Goal: Information Seeking & Learning: Learn about a topic

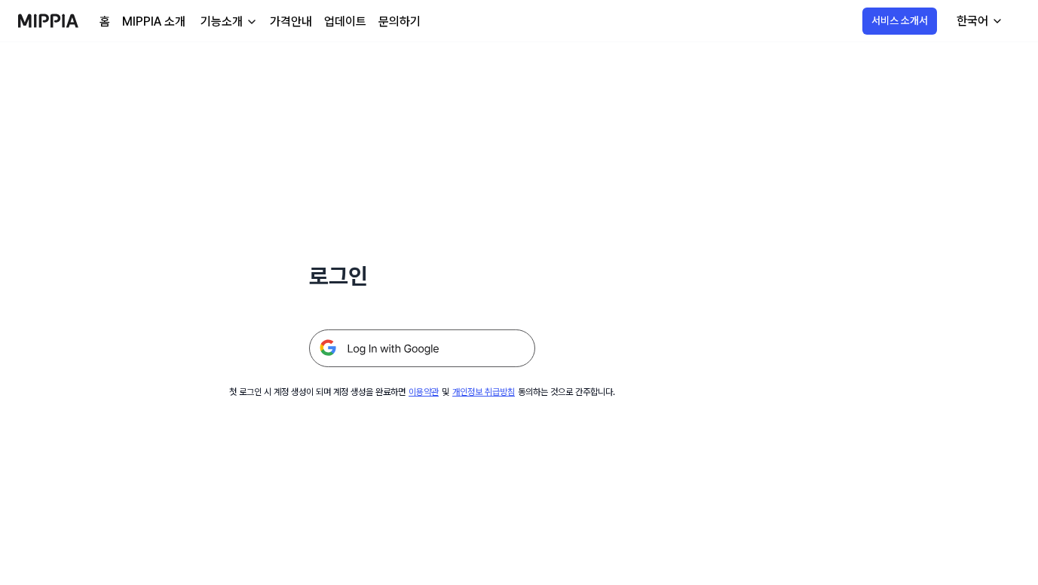
click at [418, 351] on img at bounding box center [422, 348] width 226 height 38
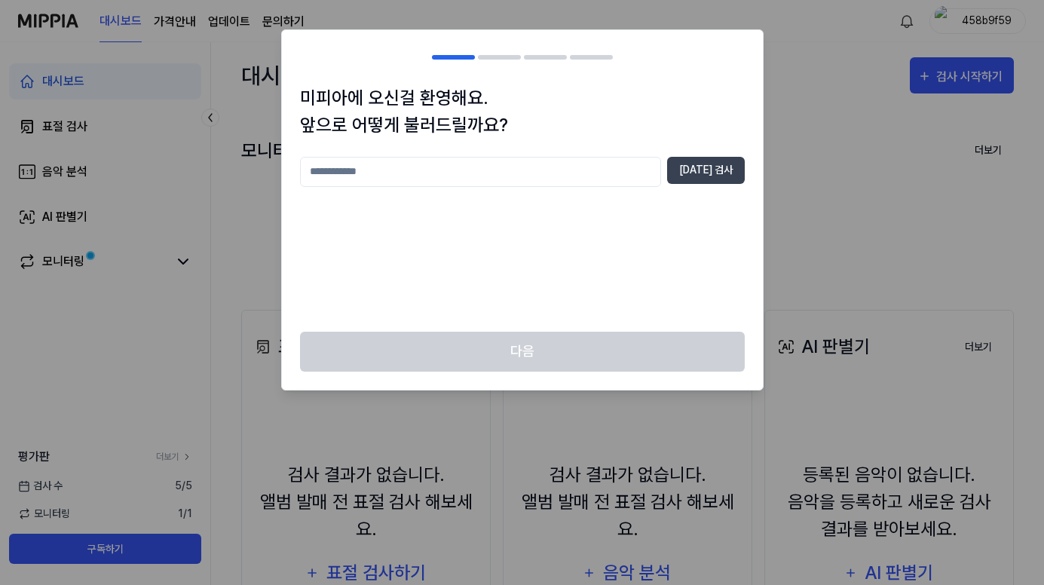
click at [478, 169] on input "text" at bounding box center [480, 172] width 361 height 30
type input "*"
type input "****"
click at [720, 171] on button "[DATE] 검사" at bounding box center [706, 170] width 78 height 27
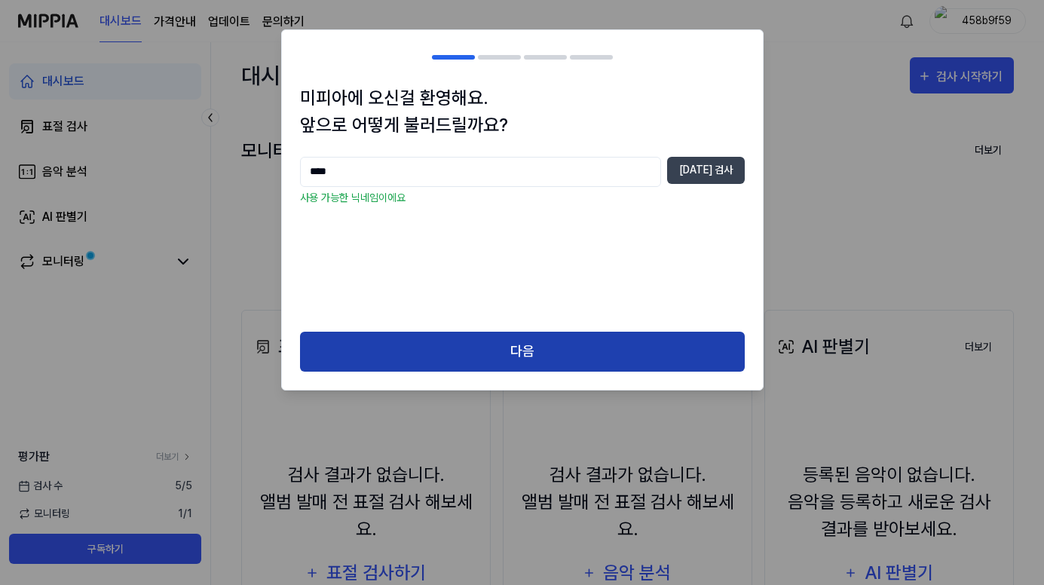
click at [499, 356] on button "다음" at bounding box center [522, 352] width 445 height 40
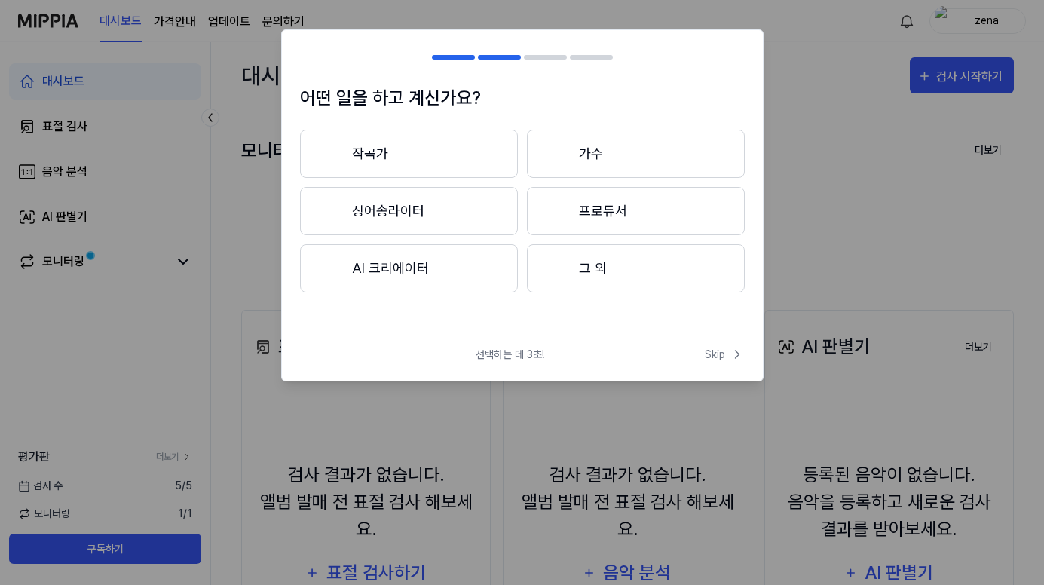
click at [578, 280] on button "그 외" at bounding box center [636, 268] width 218 height 48
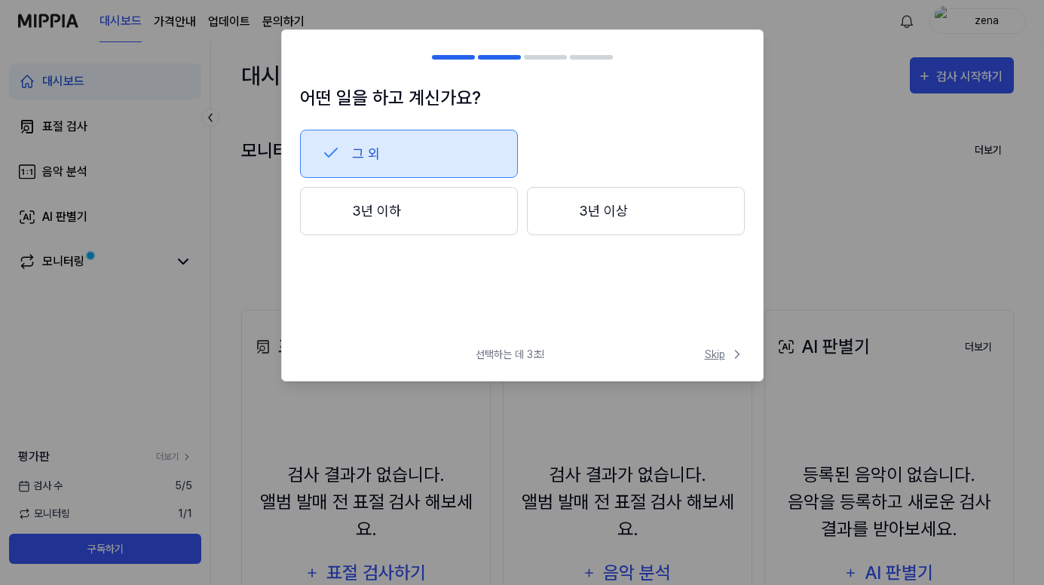
click at [722, 353] on span "Skip" at bounding box center [725, 355] width 40 height 16
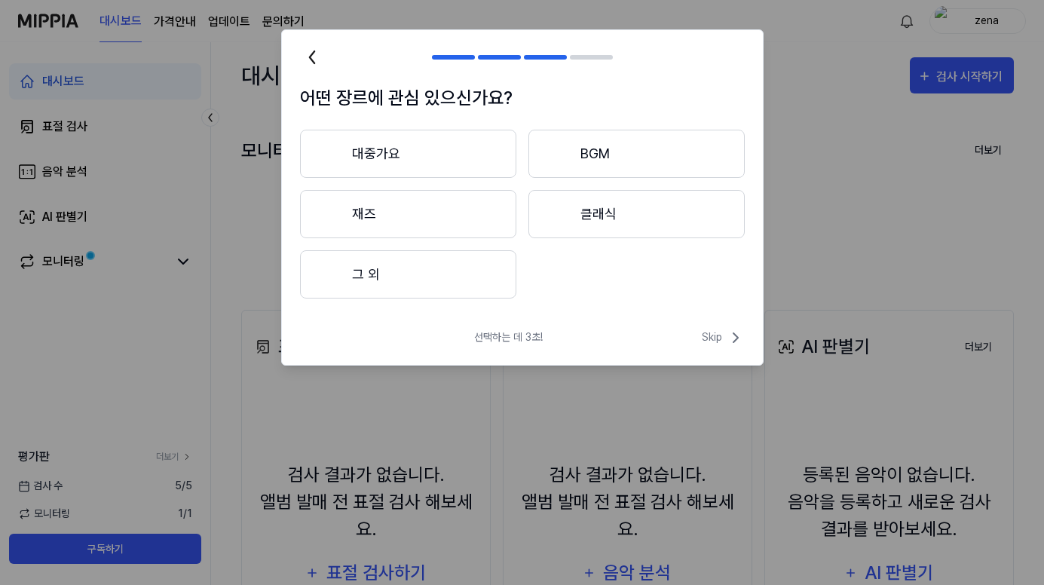
click at [358, 277] on button "그 외" at bounding box center [408, 274] width 216 height 48
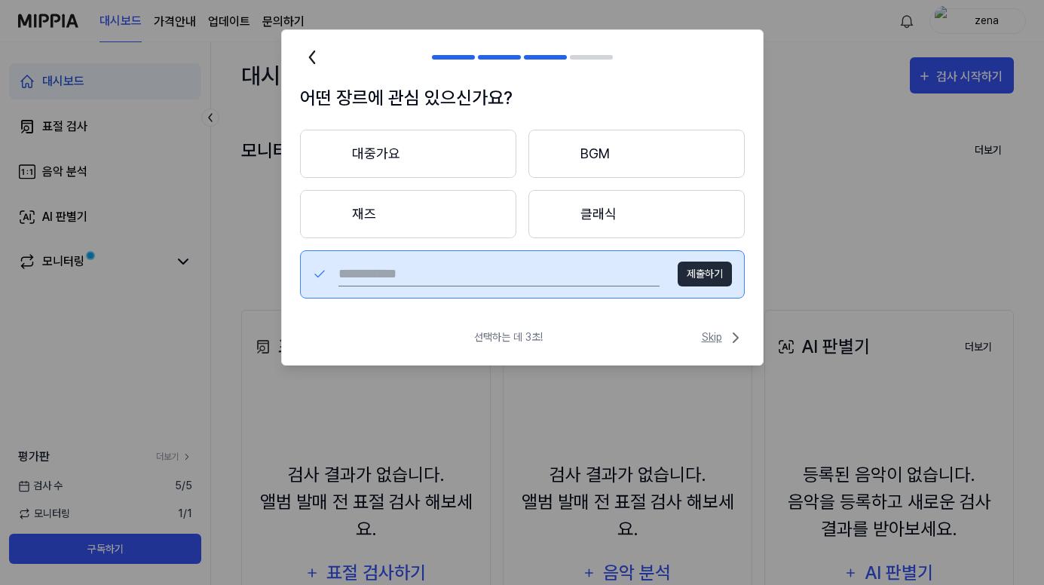
click at [708, 340] on span "Skip" at bounding box center [723, 338] width 43 height 18
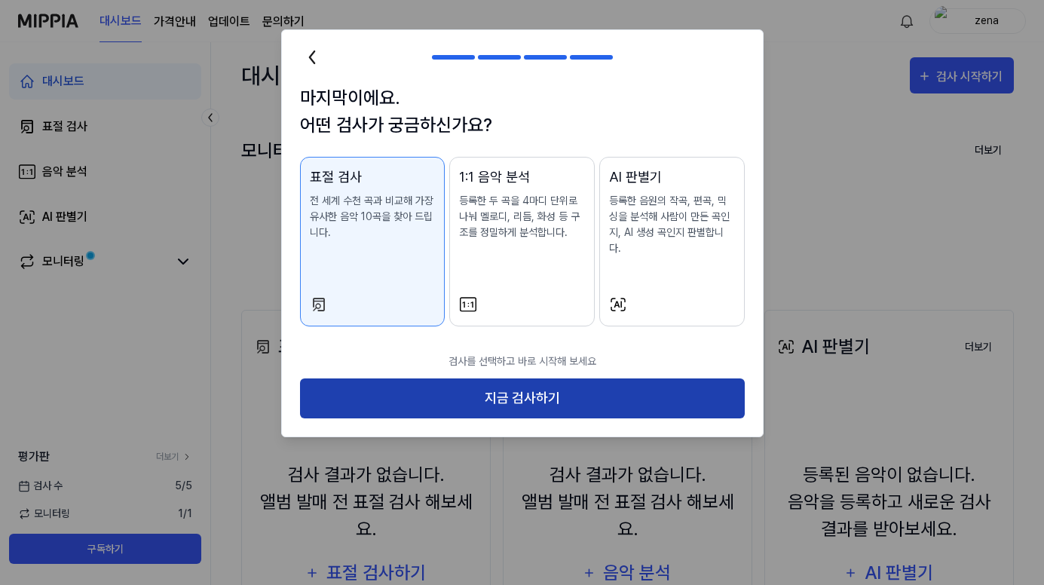
click at [536, 378] on button "지금 검사하기" at bounding box center [522, 398] width 445 height 40
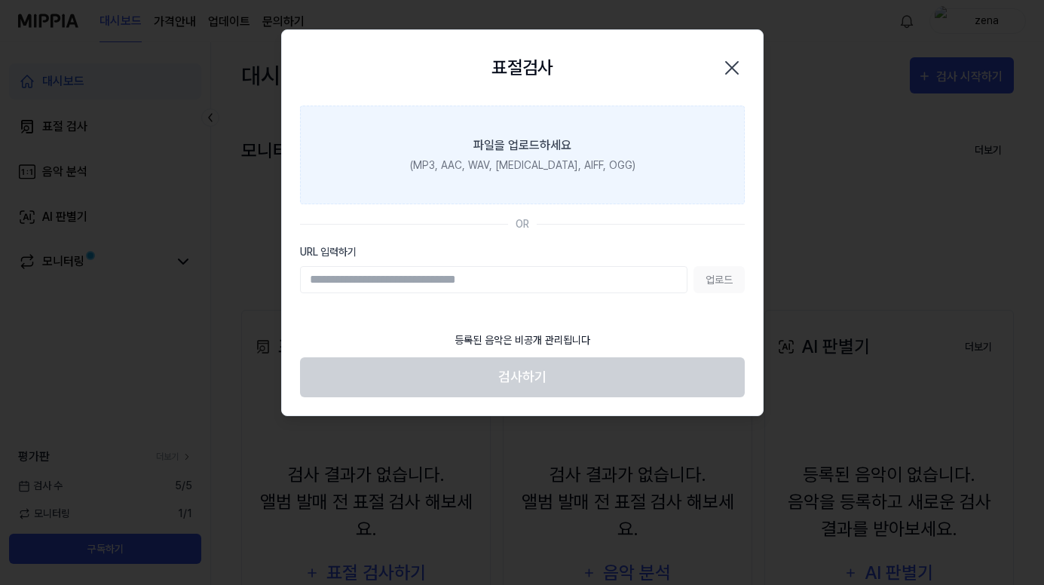
click at [522, 148] on div "파일을 업로드하세요" at bounding box center [522, 145] width 98 height 18
click at [0, 0] on input "파일을 업로드하세요 (MP3, AAC, WAV, [MEDICAL_DATA], AIFF, OGG)" at bounding box center [0, 0] width 0 height 0
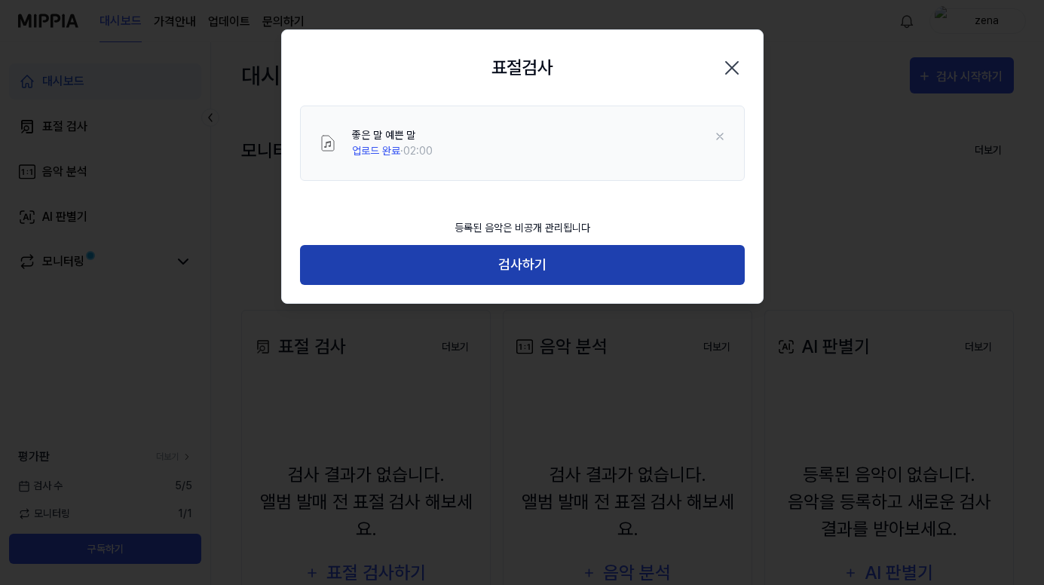
click at [535, 265] on button "검사하기" at bounding box center [522, 265] width 445 height 40
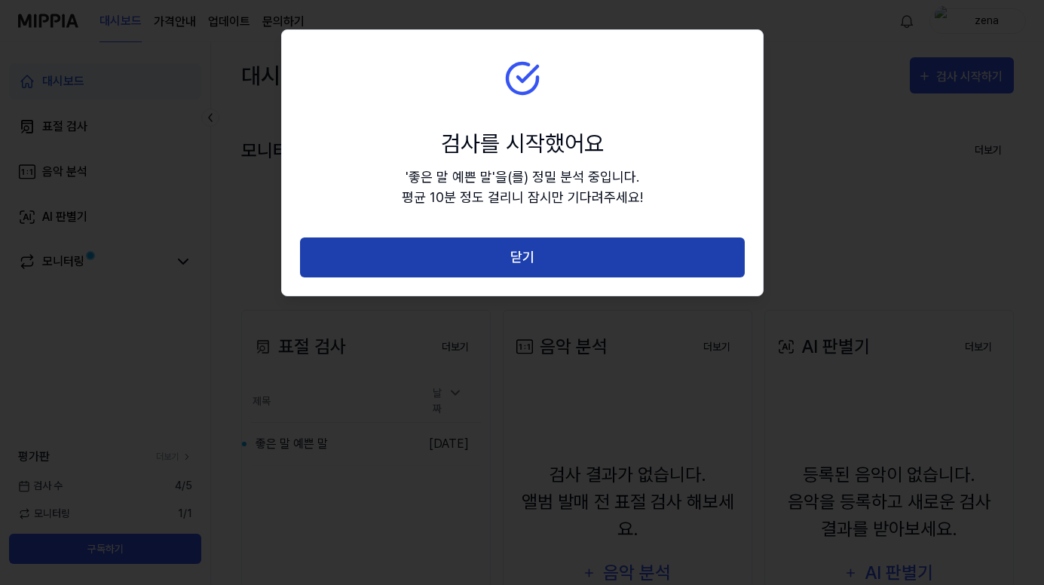
click at [551, 258] on button "닫기" at bounding box center [522, 257] width 445 height 40
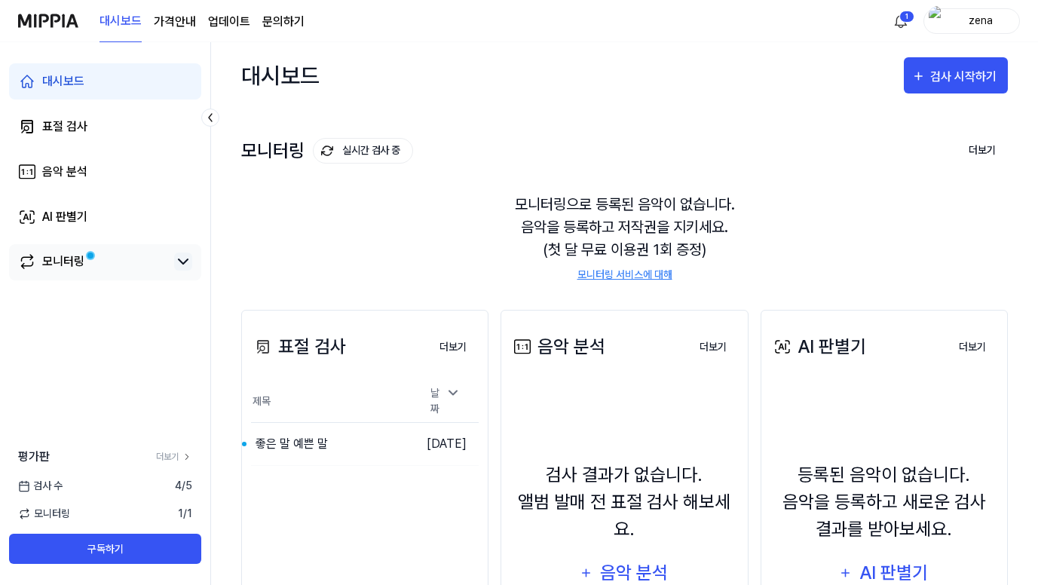
click at [180, 259] on icon at bounding box center [183, 262] width 18 height 18
click at [181, 265] on icon at bounding box center [183, 262] width 18 height 18
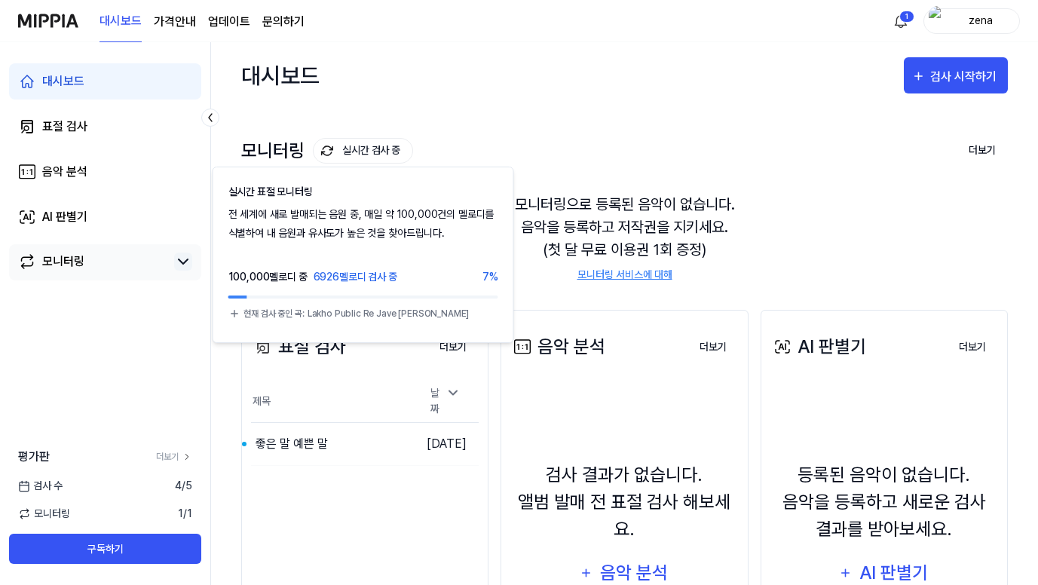
click at [336, 153] on button "실시간 검사 중" at bounding box center [363, 151] width 100 height 26
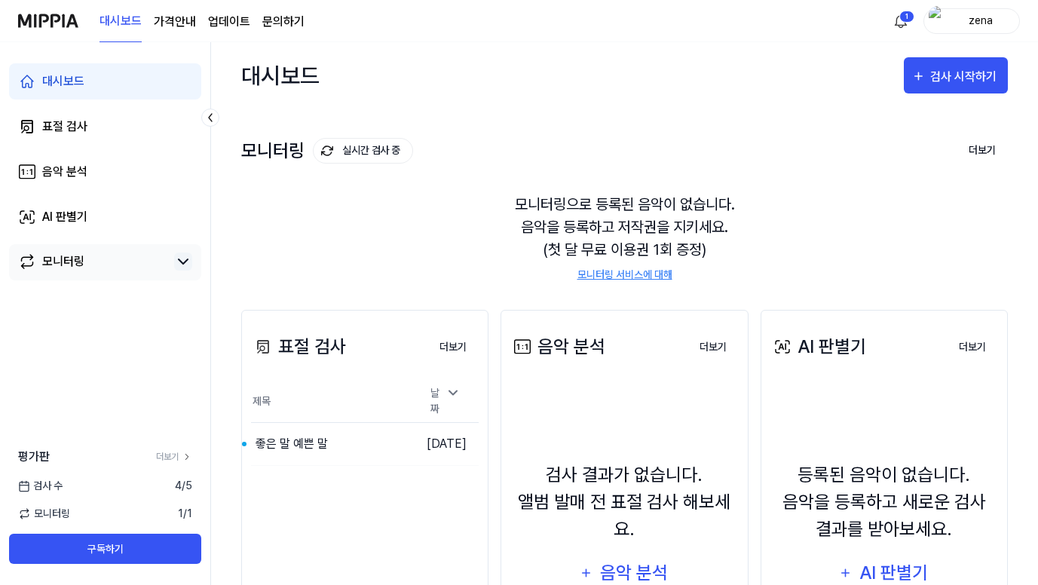
click at [336, 153] on button "실시간 검사 중" at bounding box center [363, 151] width 100 height 26
click at [112, 256] on link "모니터링" at bounding box center [93, 262] width 150 height 18
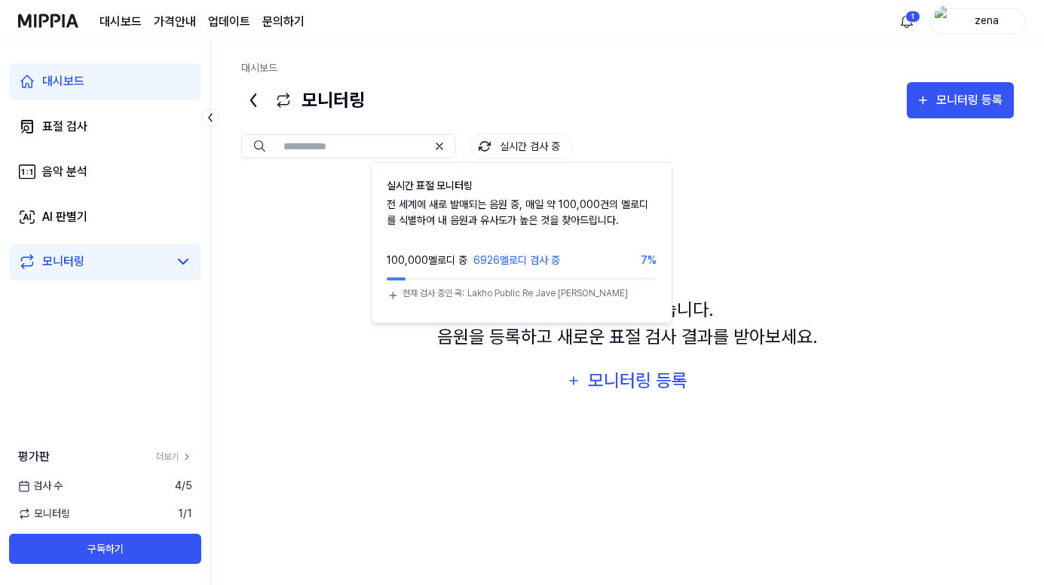
click at [507, 147] on button "실시간 검사 중" at bounding box center [521, 146] width 103 height 26
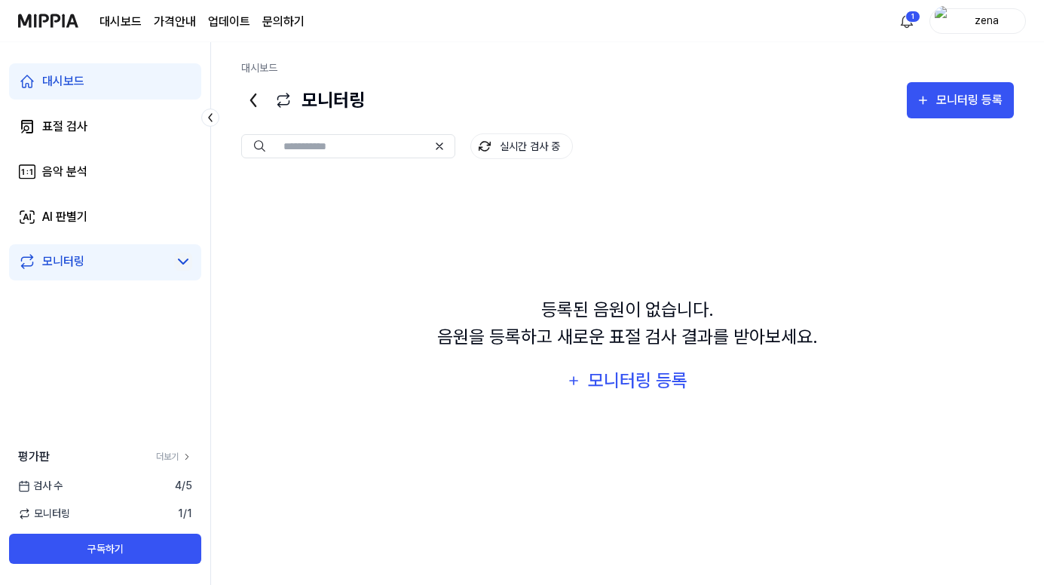
click at [507, 147] on button "실시간 검사 중" at bounding box center [521, 146] width 103 height 26
click at [645, 378] on div "모니터링 등록" at bounding box center [638, 380] width 103 height 29
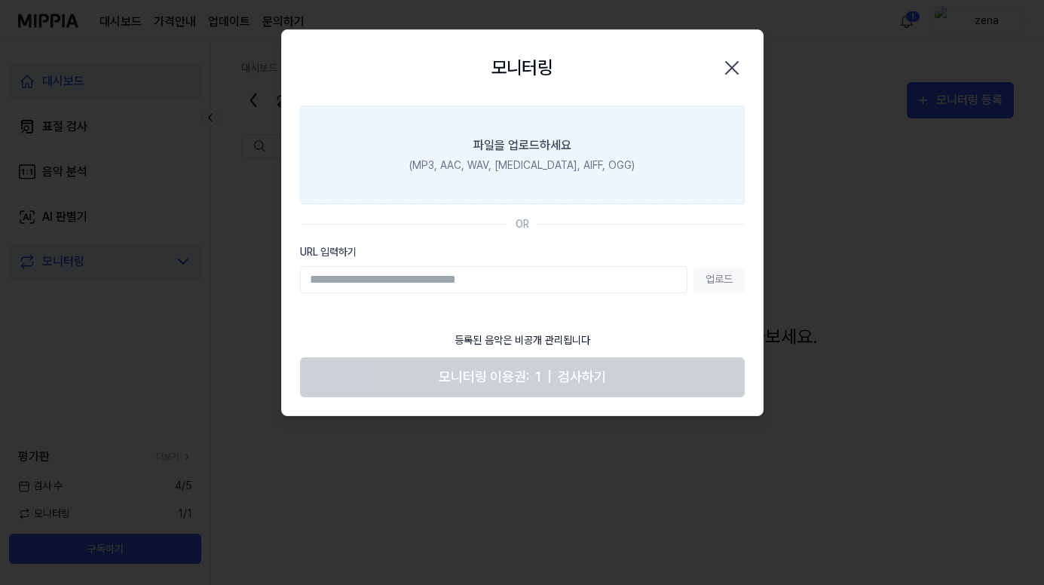
click at [495, 136] on div "파일을 업로드하세요" at bounding box center [522, 145] width 98 height 18
click at [0, 0] on input "파일을 업로드하세요 (MP3, AAC, WAV, [MEDICAL_DATA], AIFF, OGG)" at bounding box center [0, 0] width 0 height 0
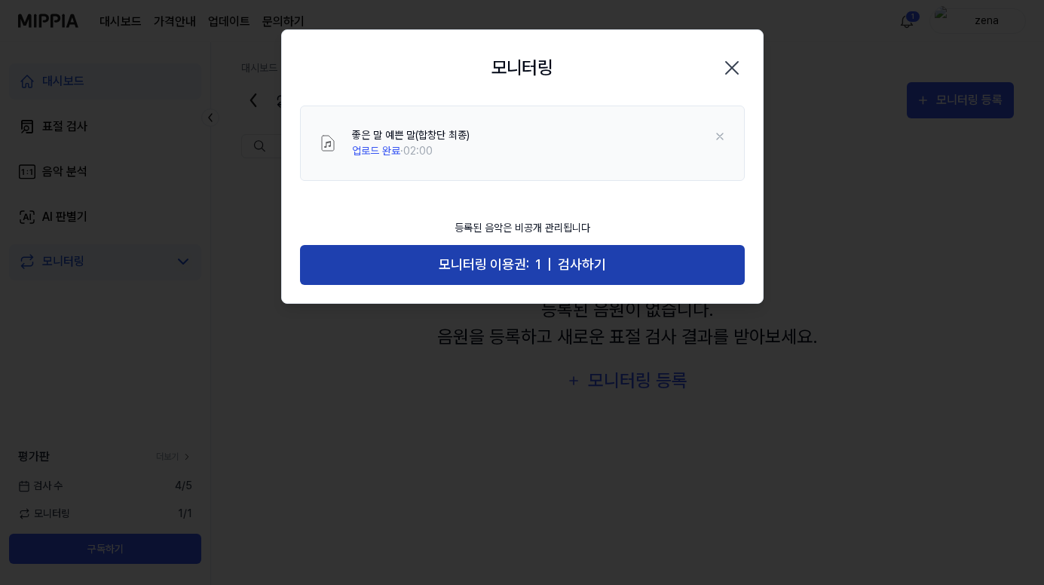
click at [524, 261] on span "모니터링 이용권:" at bounding box center [484, 265] width 90 height 22
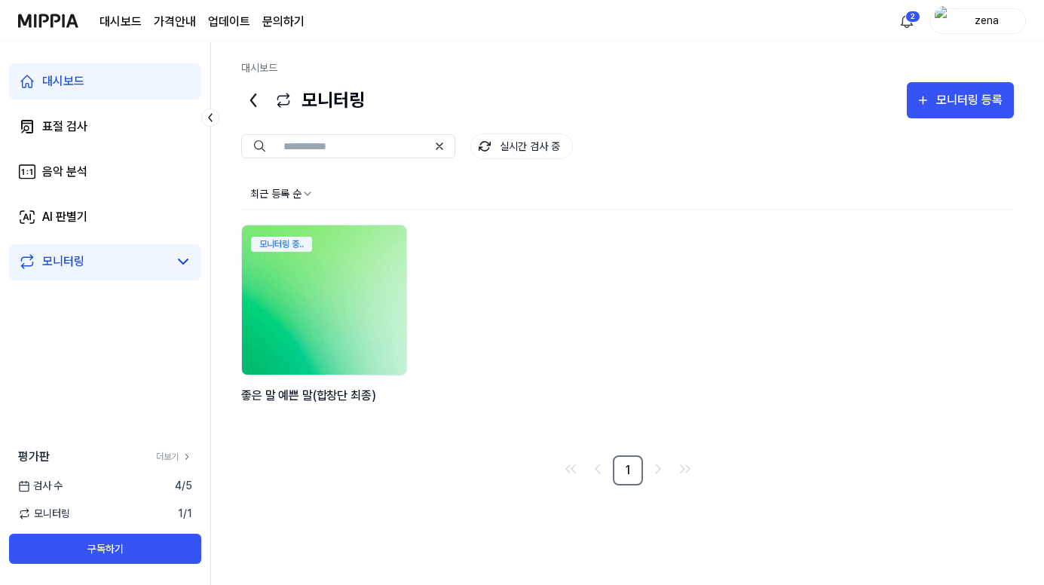
click at [307, 314] on img at bounding box center [324, 300] width 181 height 164
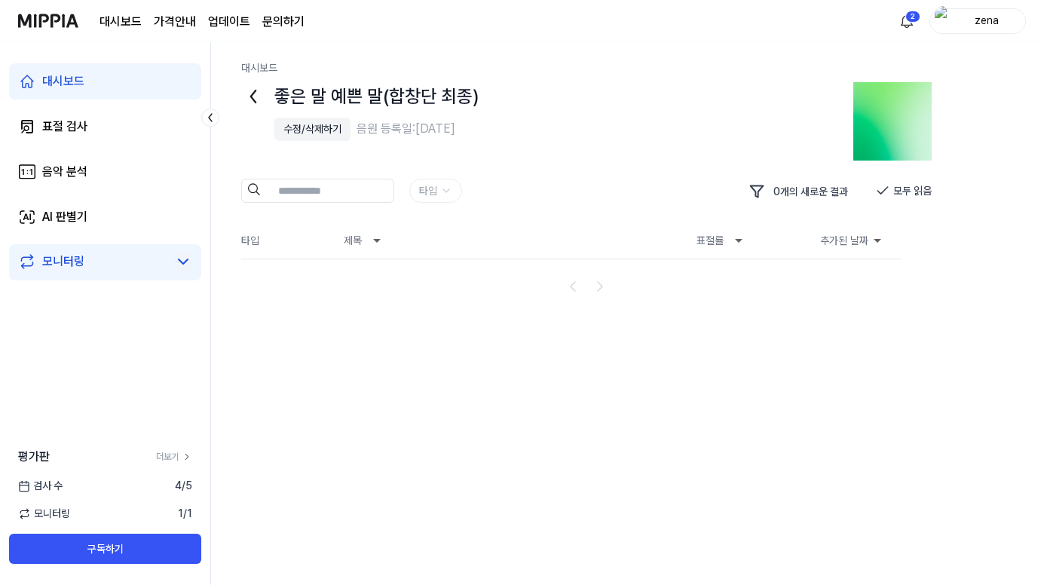
click at [176, 260] on icon at bounding box center [183, 262] width 18 height 18
click at [104, 296] on div "좋은 말 예쁜 말(합창단 최종)" at bounding box center [95, 291] width 117 height 16
click at [72, 290] on div "좋은 말 예쁜 말(합창단 최종)" at bounding box center [95, 291] width 117 height 16
click at [254, 96] on icon at bounding box center [253, 96] width 24 height 24
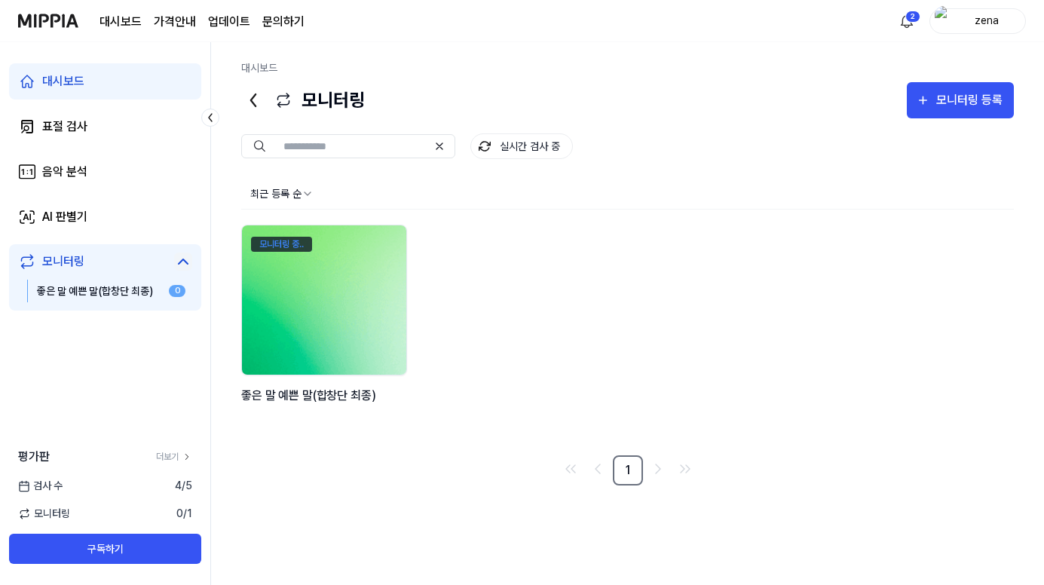
click at [280, 240] on div "모니터링 중.." at bounding box center [281, 244] width 61 height 15
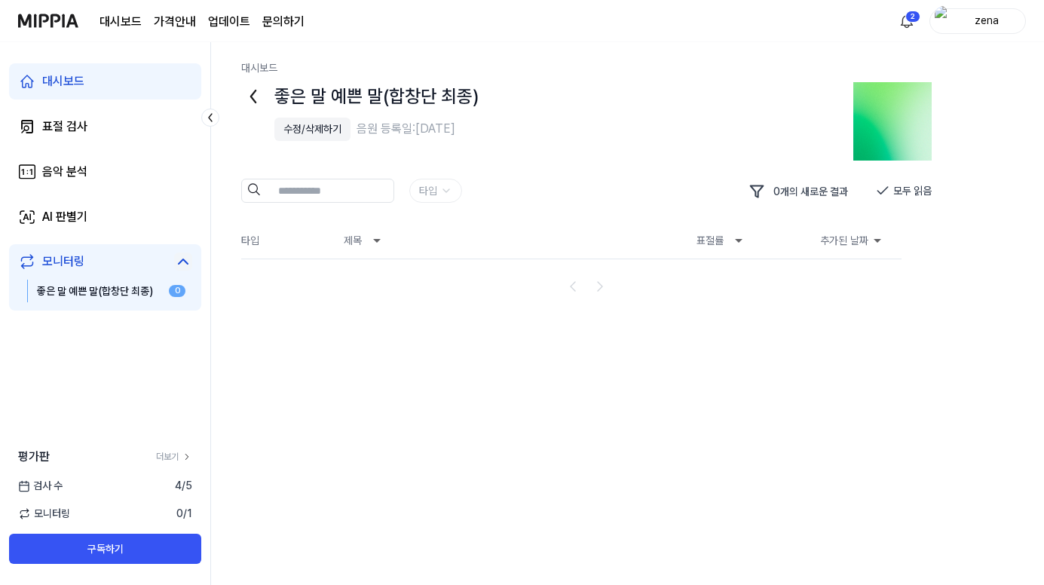
click at [252, 98] on icon at bounding box center [253, 96] width 5 height 12
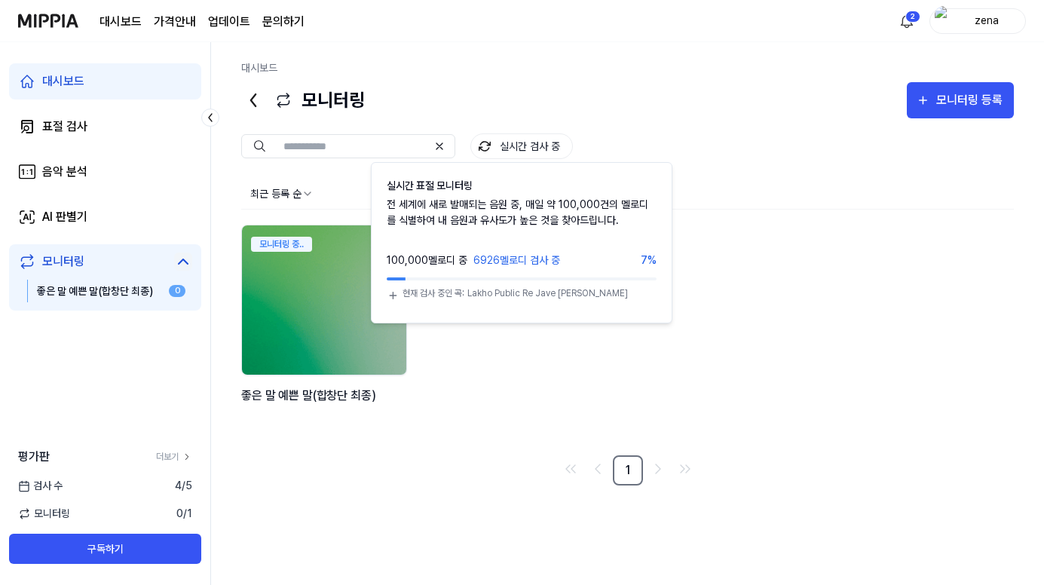
click at [490, 142] on img at bounding box center [485, 146] width 12 height 12
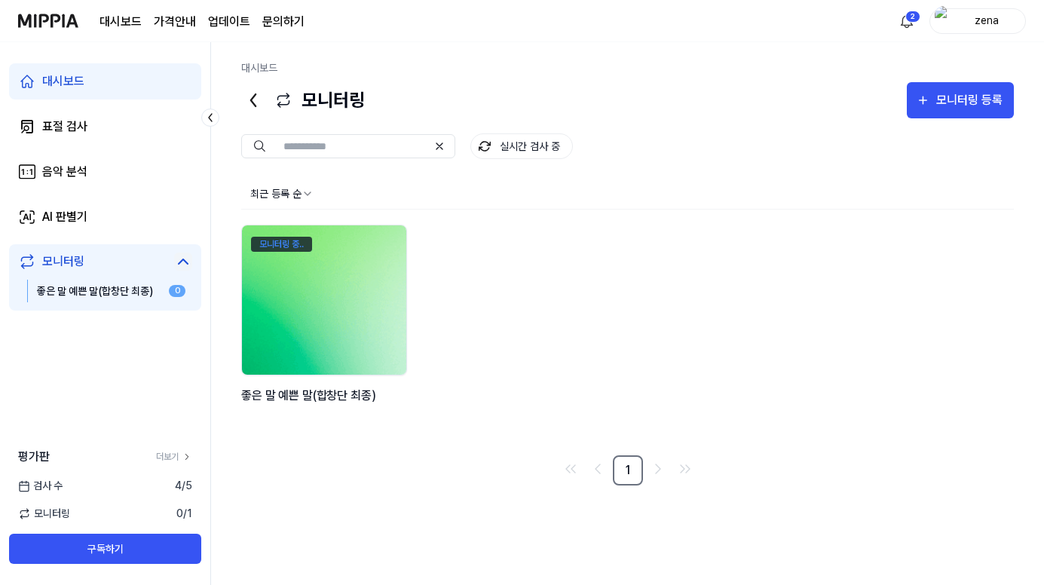
click at [287, 242] on div "모니터링 중.." at bounding box center [281, 244] width 61 height 15
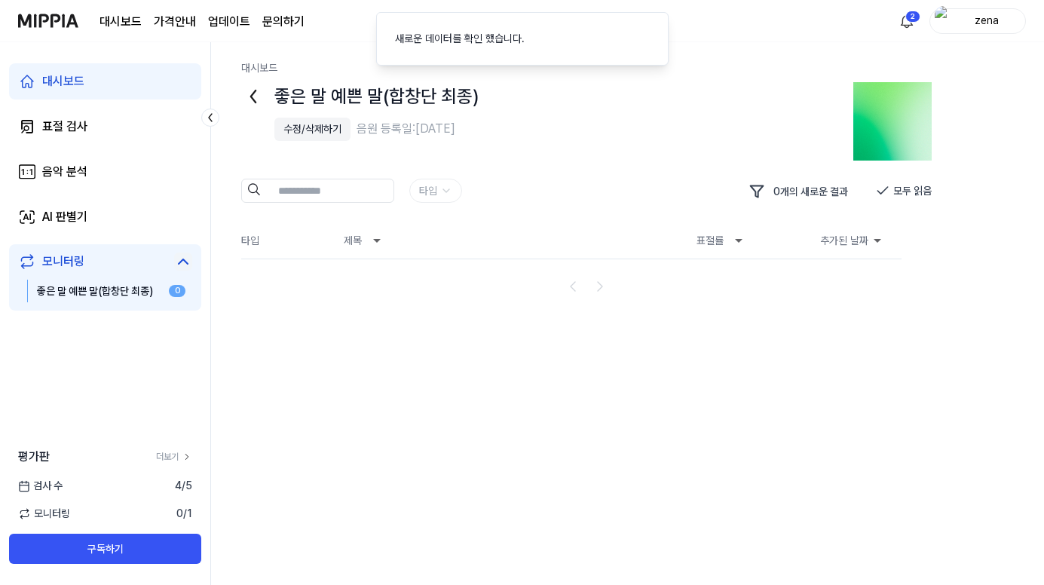
click at [892, 146] on img at bounding box center [892, 121] width 78 height 78
click at [253, 103] on icon at bounding box center [253, 96] width 24 height 24
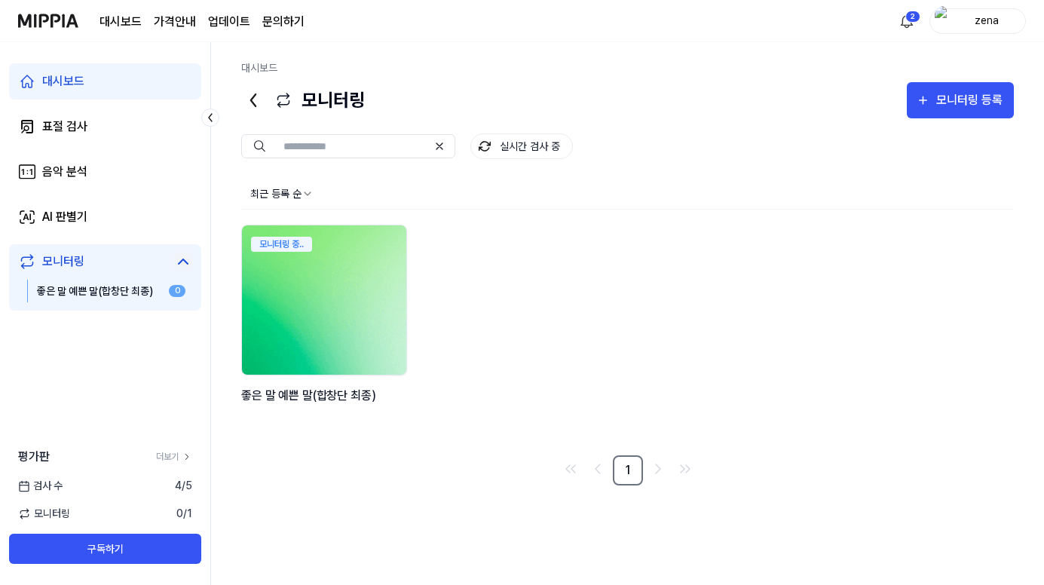
click at [343, 312] on img at bounding box center [324, 300] width 181 height 164
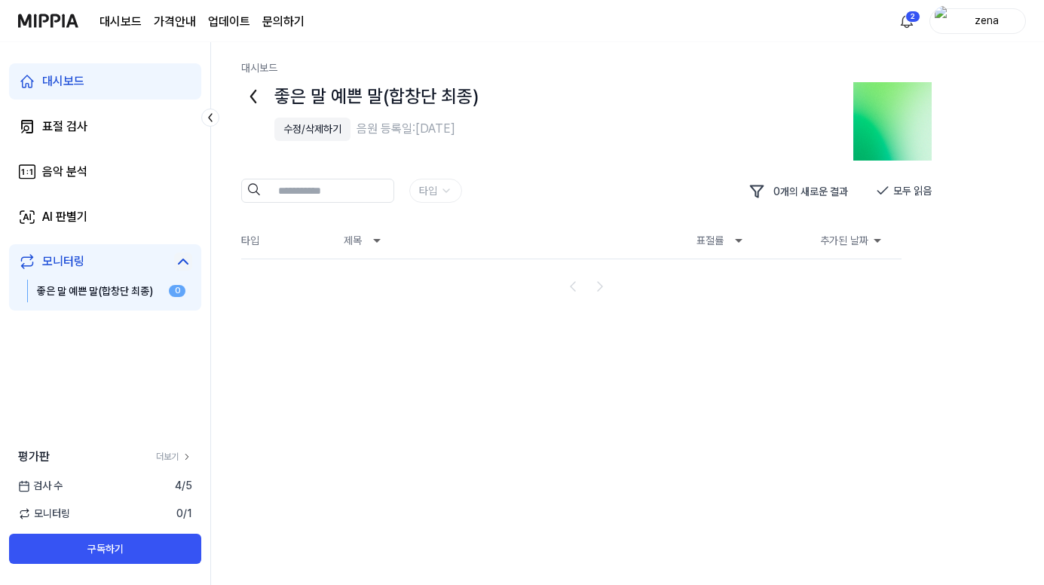
click at [878, 126] on img at bounding box center [892, 121] width 78 height 78
click at [242, 100] on icon at bounding box center [253, 96] width 24 height 24
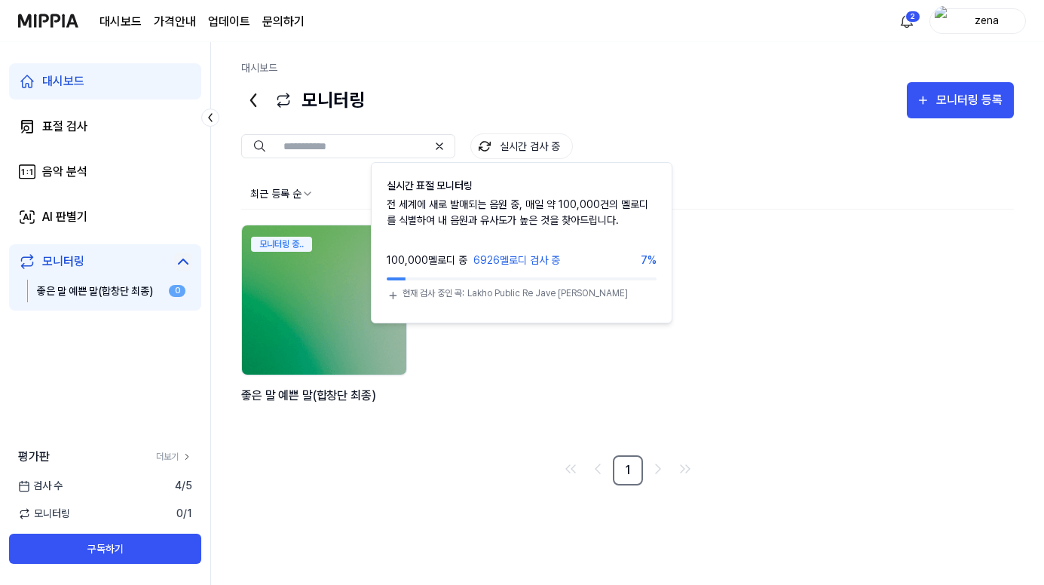
click at [483, 144] on img at bounding box center [485, 146] width 12 height 12
click at [547, 149] on button "실시간 검사 중" at bounding box center [521, 146] width 103 height 26
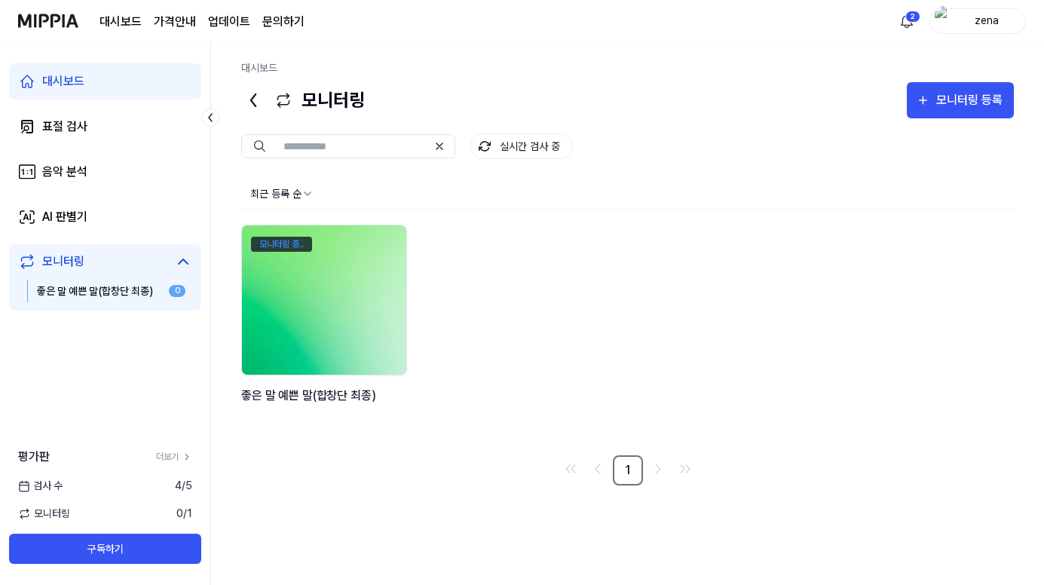
click at [291, 241] on div "모니터링 중.." at bounding box center [281, 244] width 61 height 15
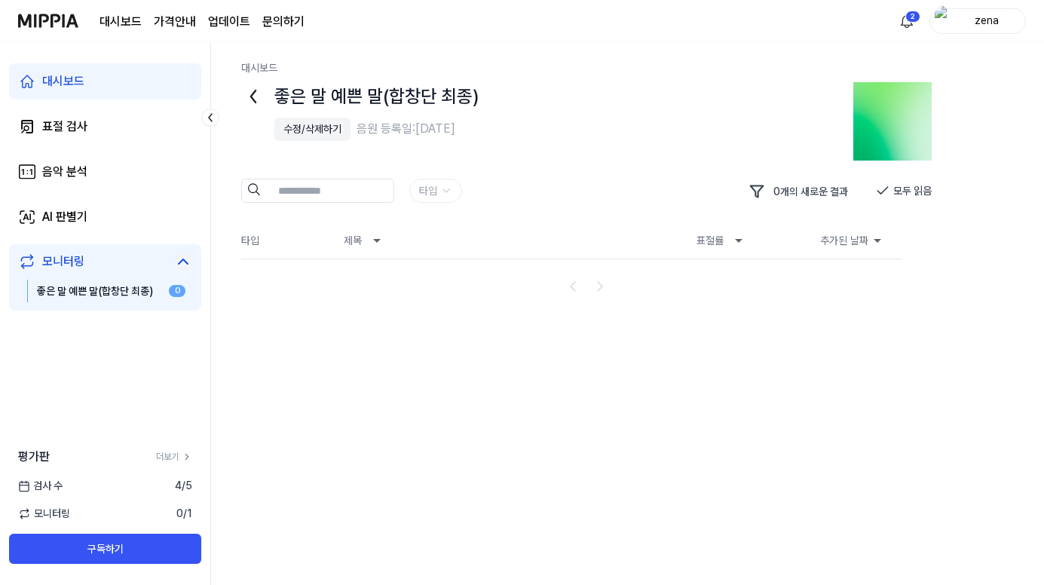
click at [875, 109] on img at bounding box center [892, 121] width 78 height 78
click at [440, 238] on th "제목" at bounding box center [502, 240] width 341 height 36
click at [105, 289] on div "좋은 말 예쁜 말(합창단 최종)" at bounding box center [95, 291] width 117 height 16
click at [38, 253] on link "모니터링" at bounding box center [93, 262] width 150 height 18
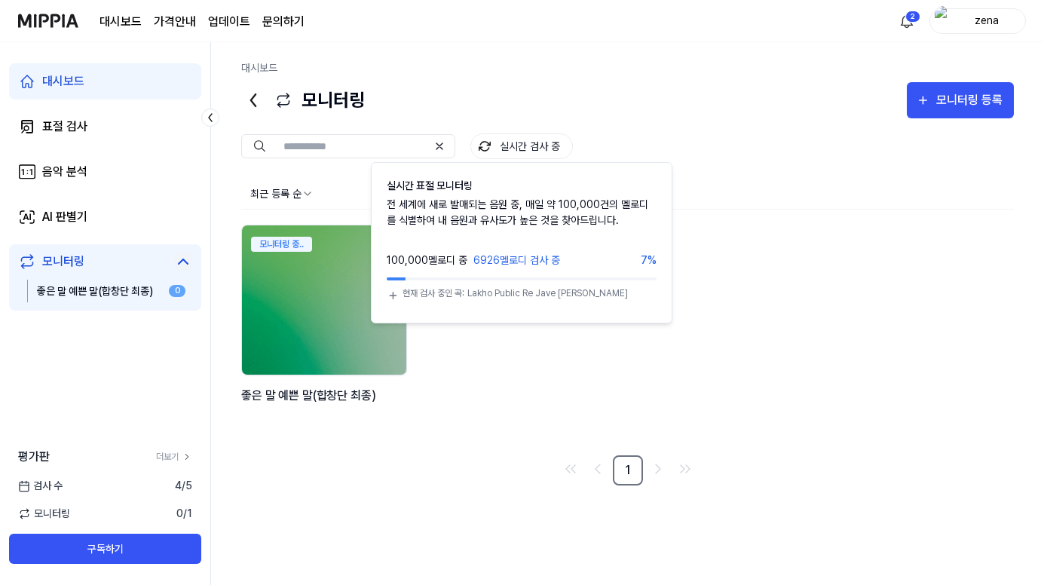
click at [752, 407] on div "모니터링 중.. 좋은 말 예쁜 말(합창단 최종)" at bounding box center [627, 333] width 773 height 216
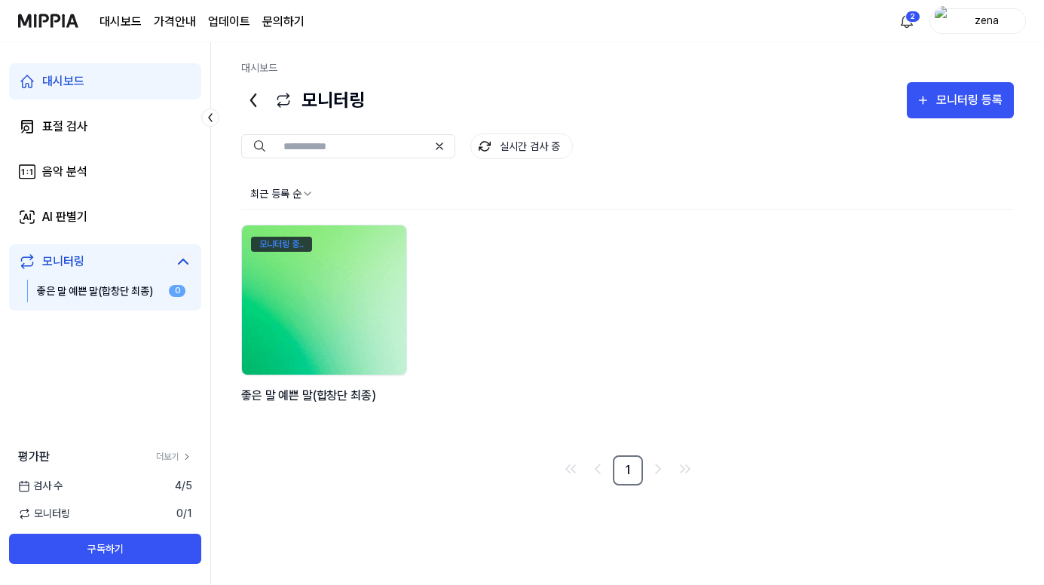
click at [305, 241] on div "모니터링 중.." at bounding box center [281, 244] width 61 height 15
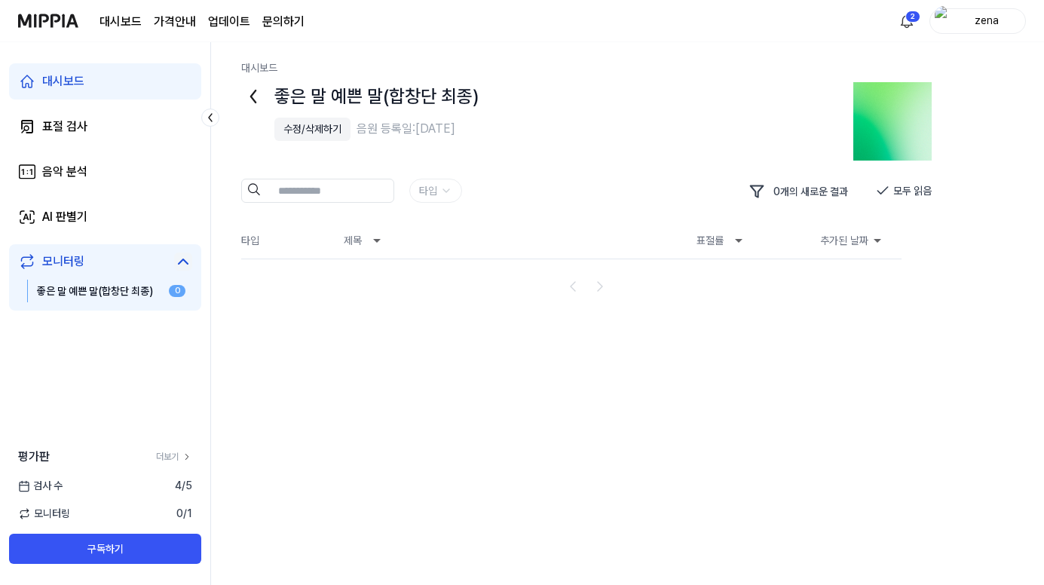
click at [250, 95] on icon at bounding box center [253, 96] width 24 height 24
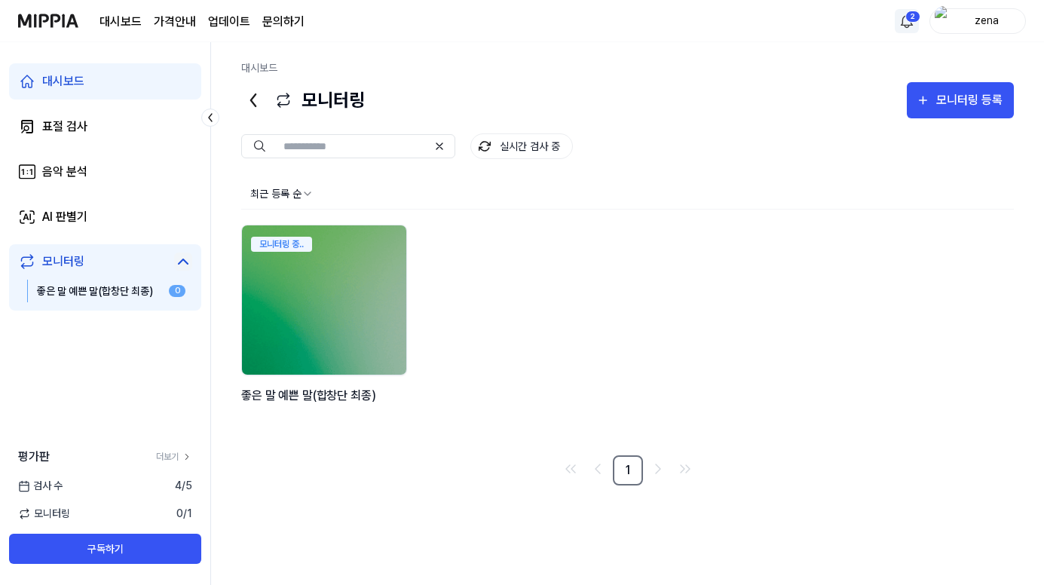
click at [905, 14] on html "대시보드 가격안내 업데이트 문의하기 2 zena 대시보드 표절 검사 음악 분석 AI 판별기 모니터링 좋은 말 예쁜 말(합창단 최종) 0 평가판…" at bounding box center [522, 292] width 1044 height 585
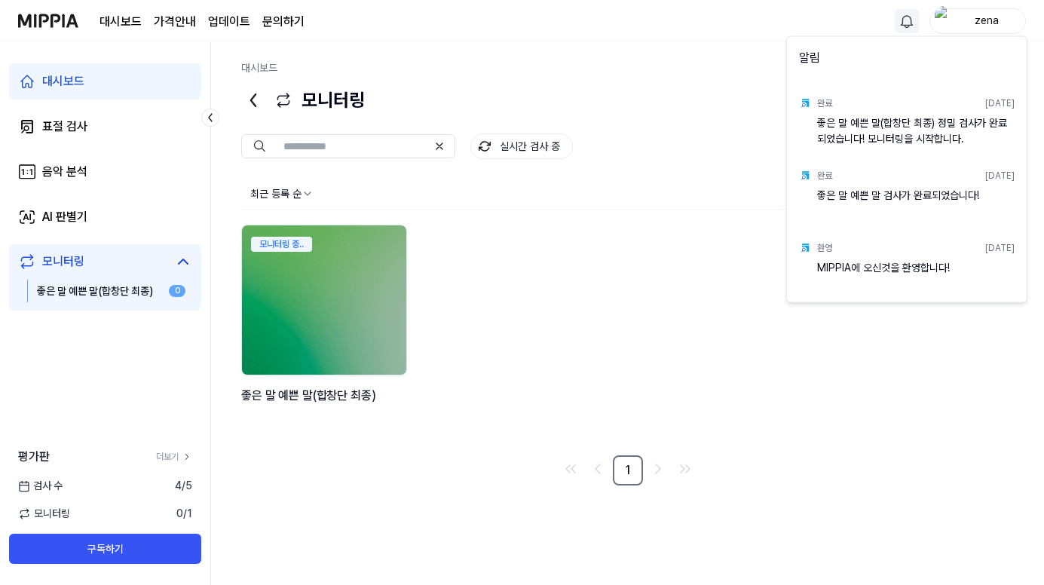
click at [660, 204] on html "대시보드 가격안내 업데이트 문의하기 zena 대시보드 표절 검사 음악 분석 AI 판별기 모니터링 좋은 말 예쁜 말(합창단 최종) 0 평가판 더…" at bounding box center [522, 292] width 1044 height 585
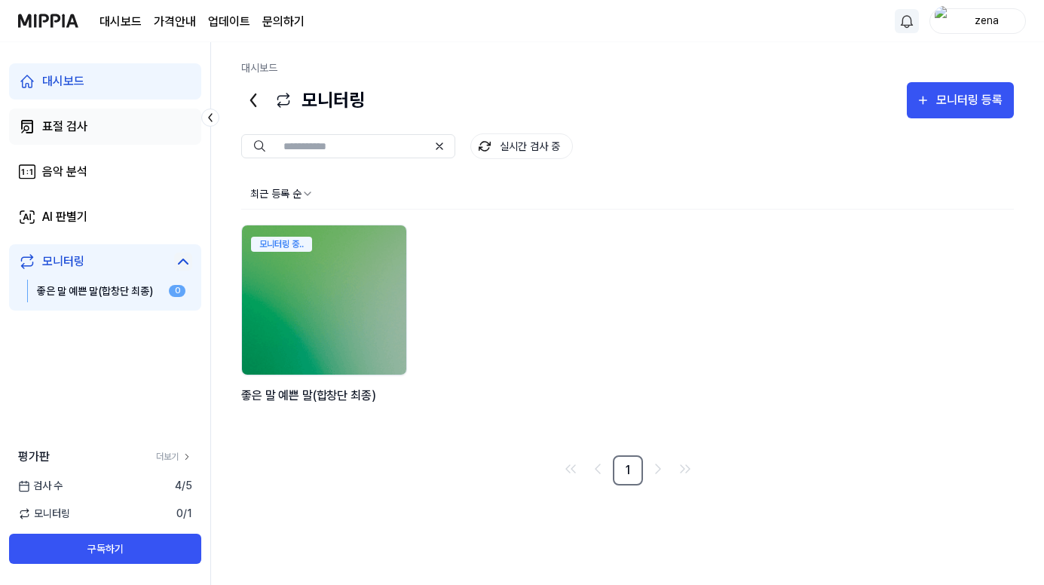
click at [72, 127] on div "표절 검사" at bounding box center [64, 127] width 45 height 18
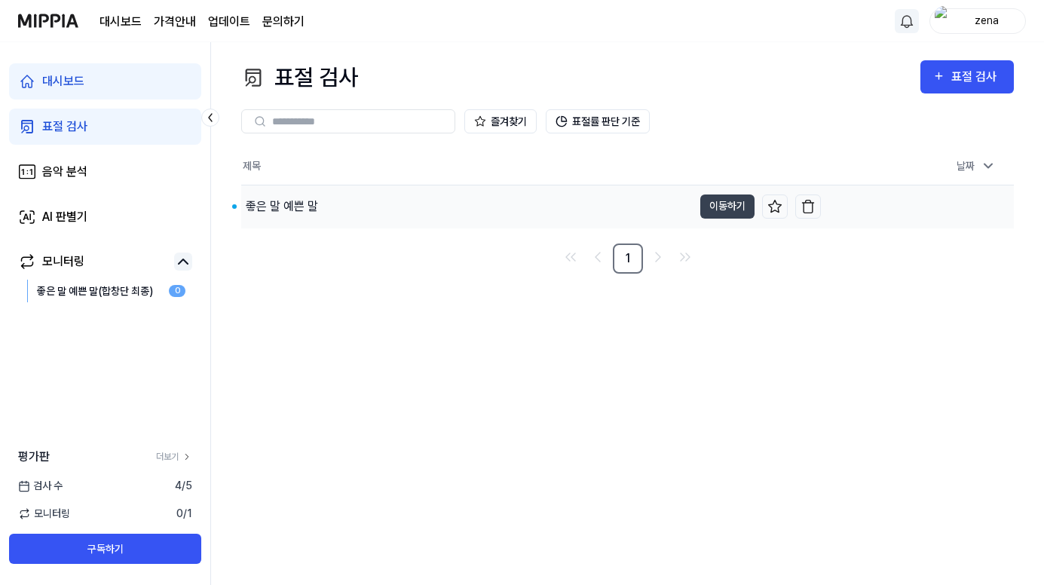
click at [296, 214] on div "좋은 말 예쁜 말" at bounding box center [282, 207] width 72 height 18
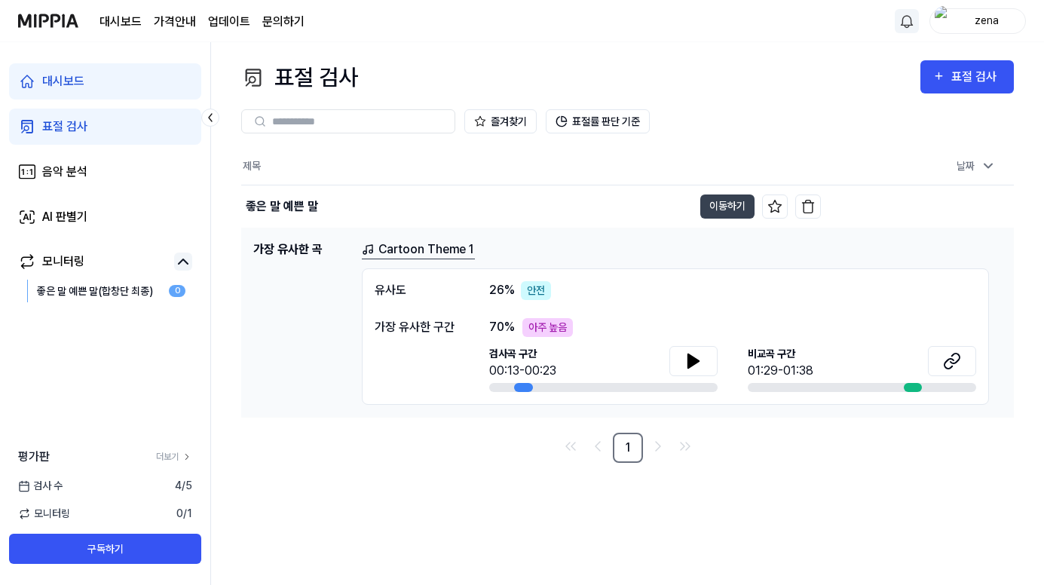
click at [418, 247] on link "Cartoon Theme 1" at bounding box center [418, 250] width 113 height 19
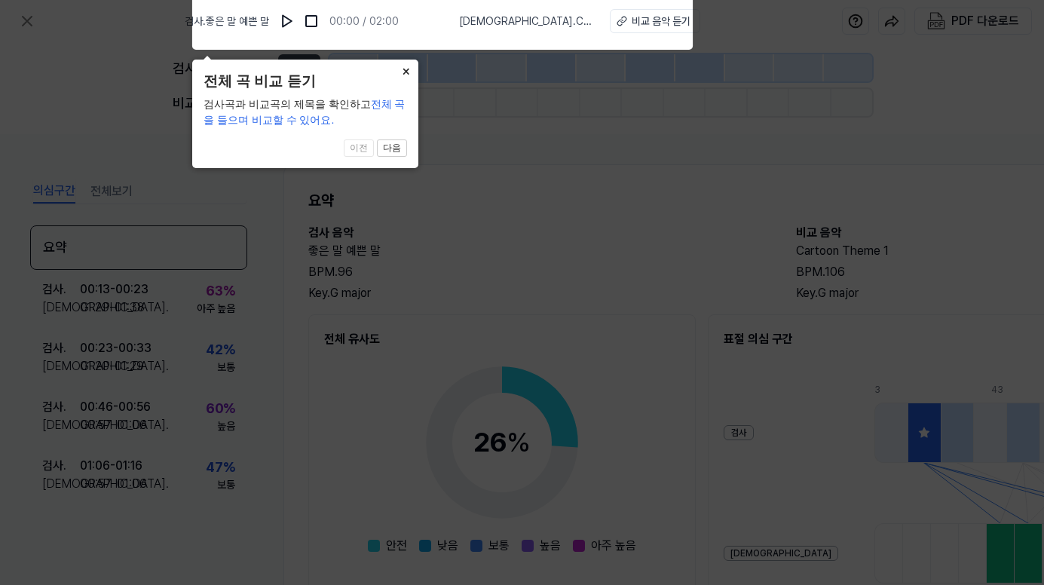
click at [406, 68] on button "×" at bounding box center [406, 70] width 24 height 21
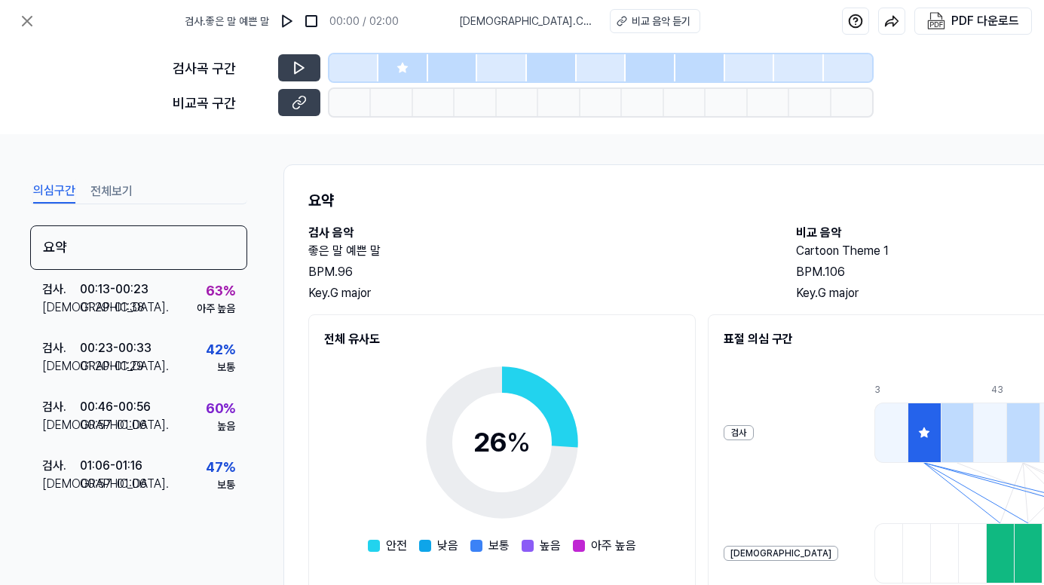
click at [109, 187] on button "전체보기" at bounding box center [111, 191] width 42 height 24
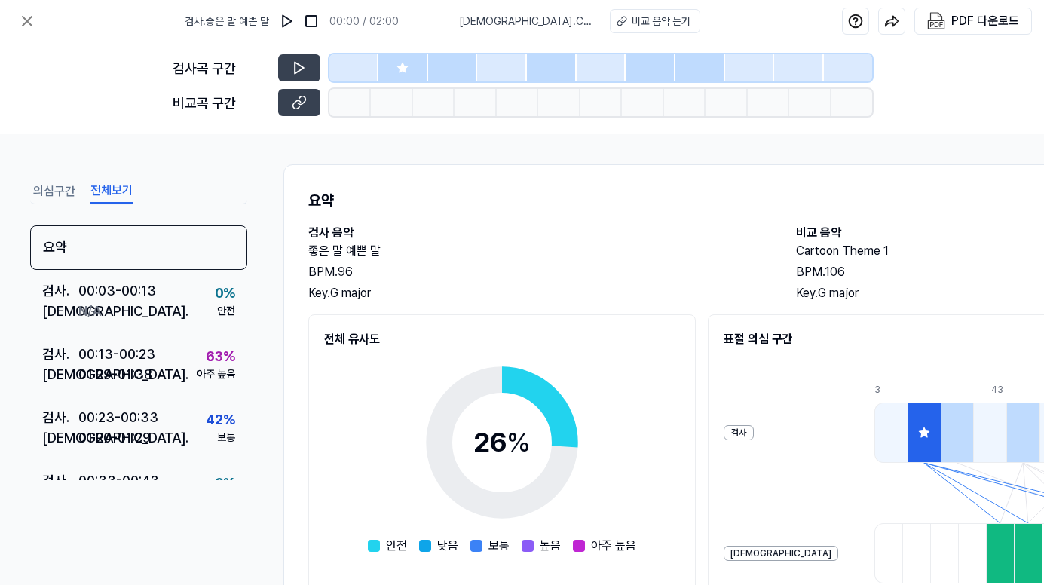
click at [61, 189] on button "의심구간" at bounding box center [54, 191] width 42 height 24
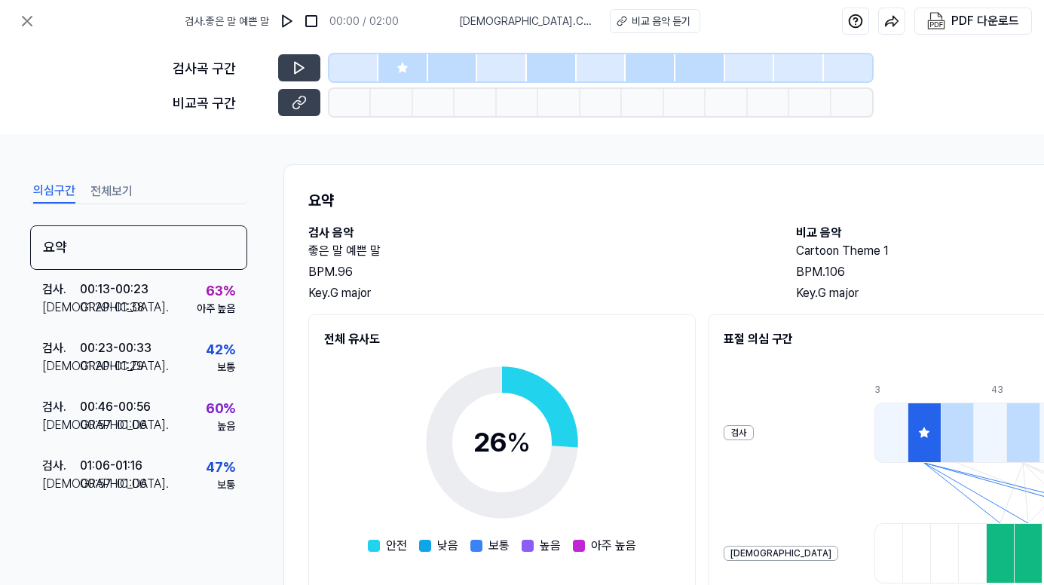
click at [106, 190] on button "전체보기" at bounding box center [111, 191] width 42 height 24
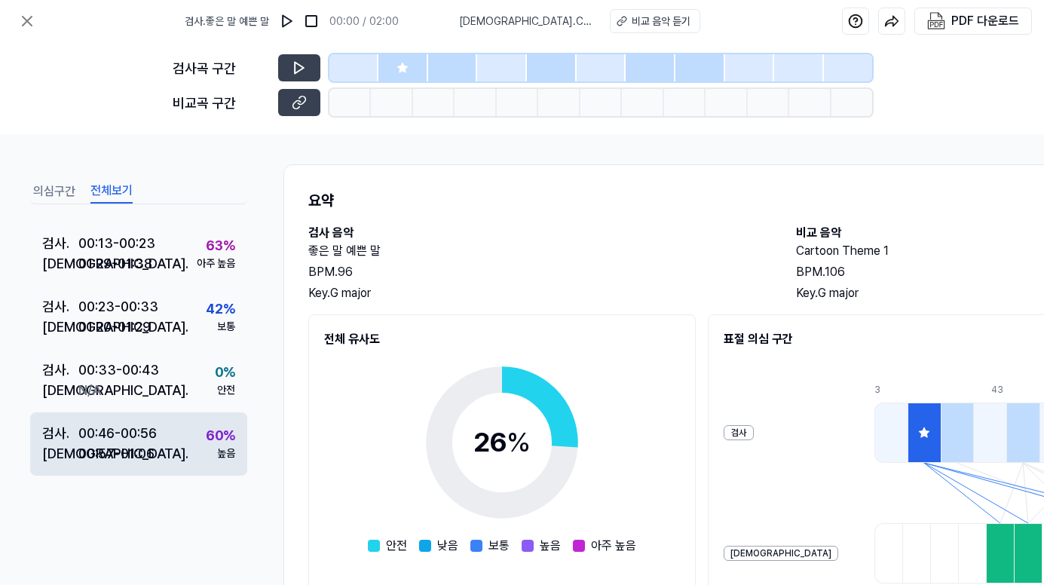
scroll to position [75, 0]
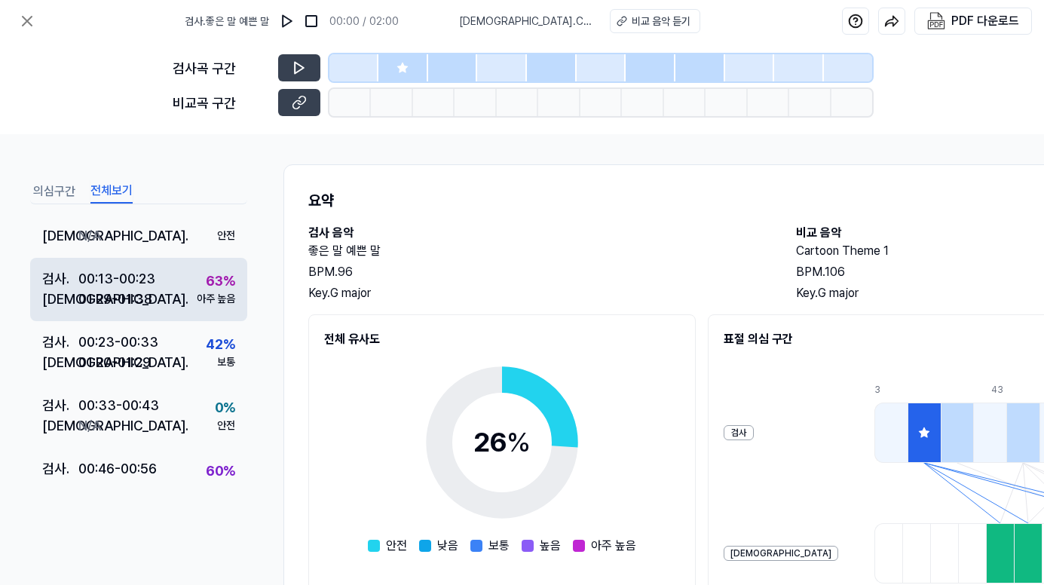
click at [123, 290] on div "01:29 - 01:38" at bounding box center [115, 299] width 74 height 20
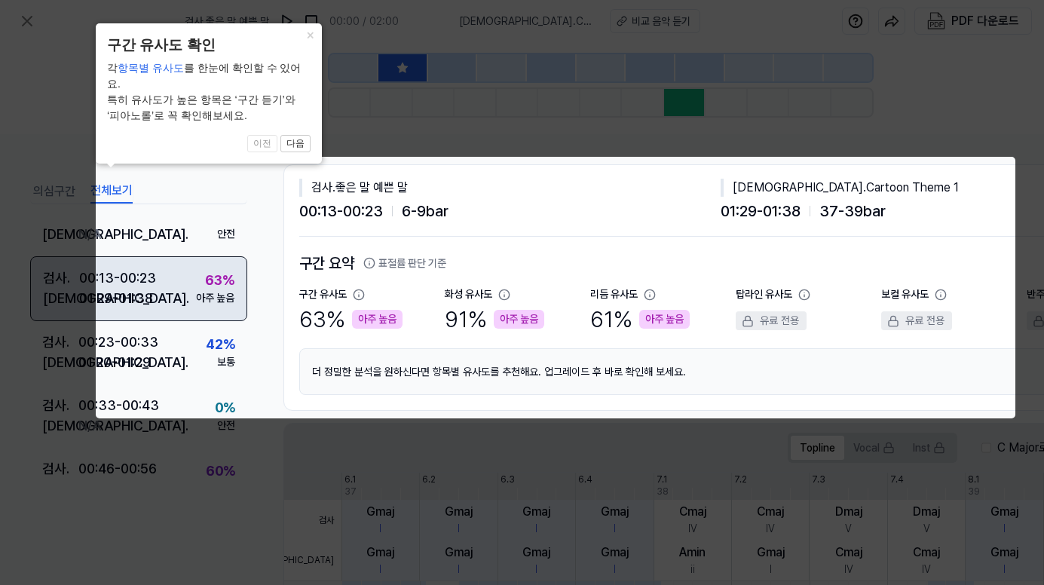
scroll to position [74, 0]
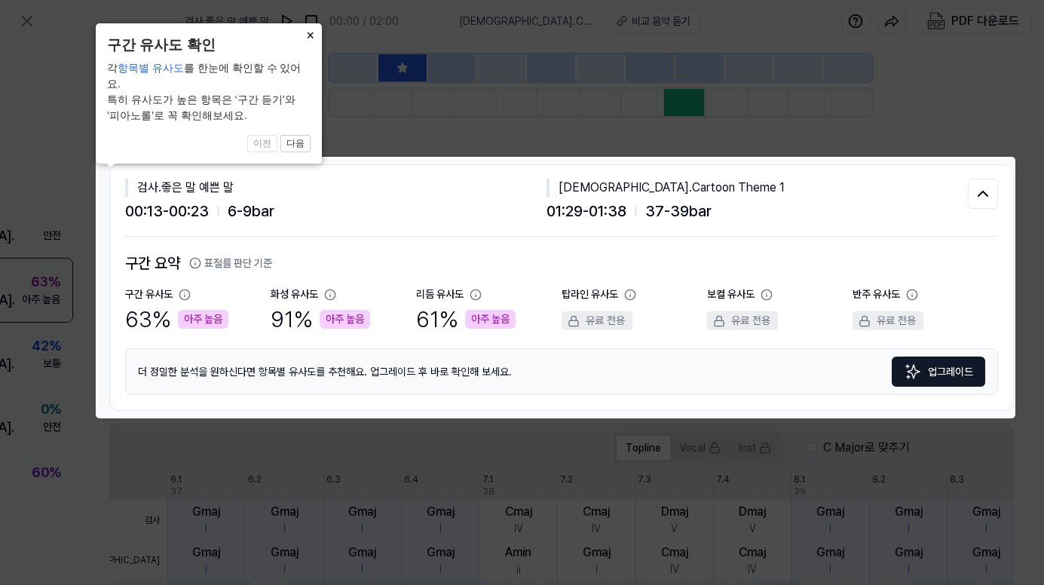
click at [311, 36] on button "×" at bounding box center [310, 33] width 24 height 21
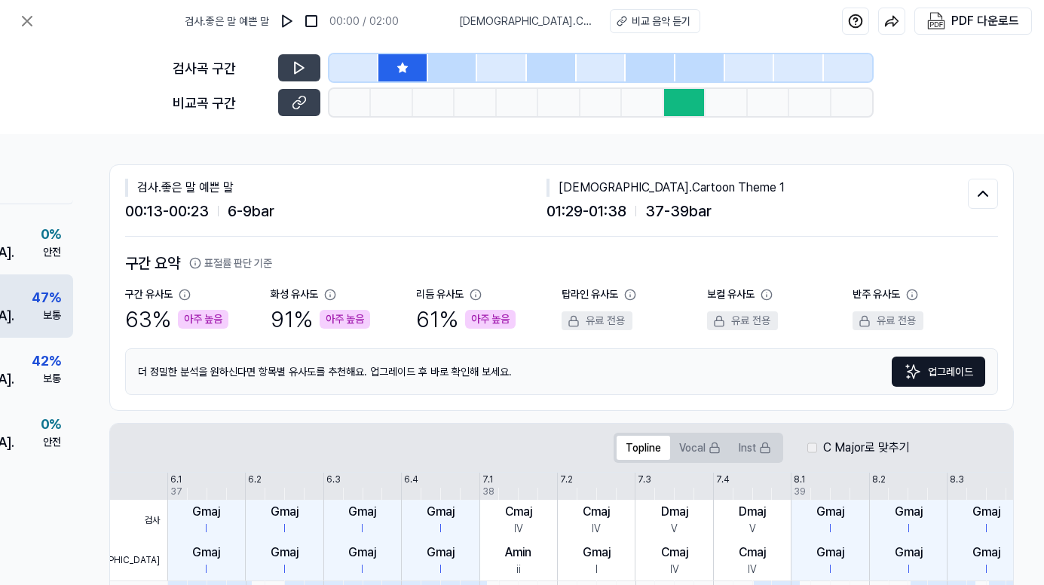
click at [32, 301] on div "47 %" at bounding box center [46, 297] width 29 height 20
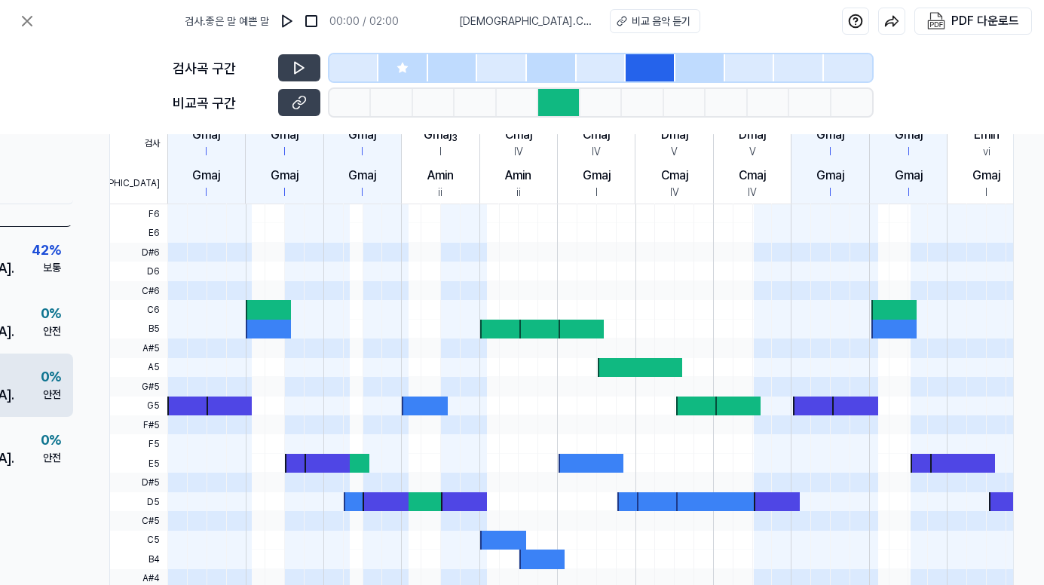
scroll to position [417, 0]
click at [41, 382] on div "0 %" at bounding box center [51, 382] width 20 height 20
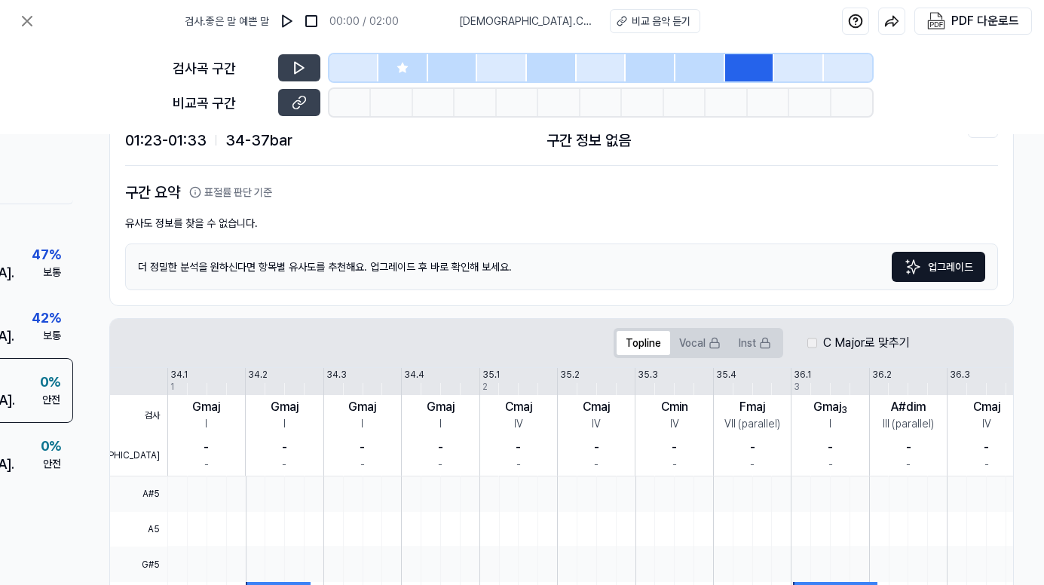
scroll to position [41, 180]
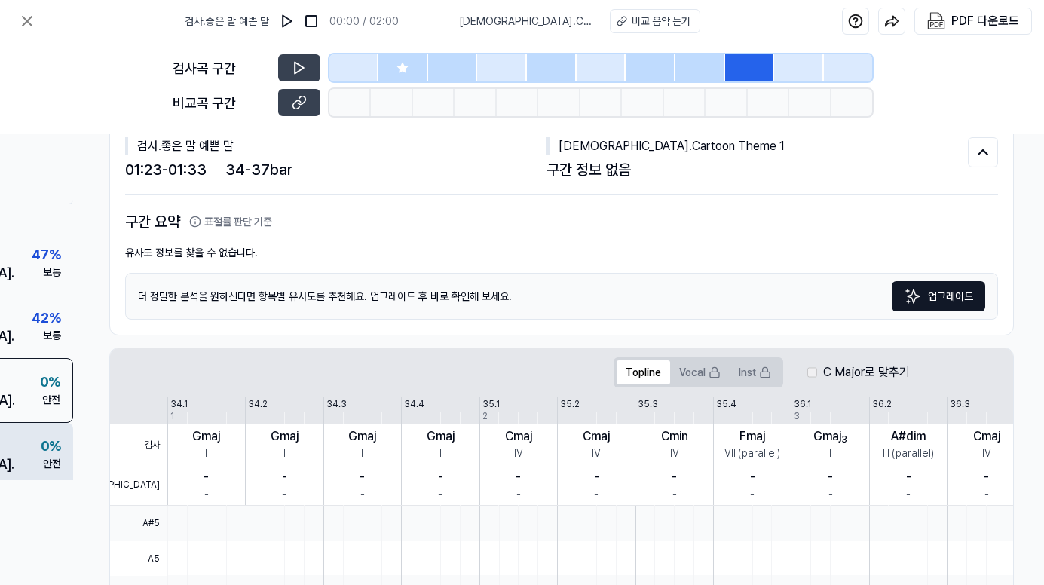
click at [41, 448] on div "0 %" at bounding box center [51, 446] width 20 height 20
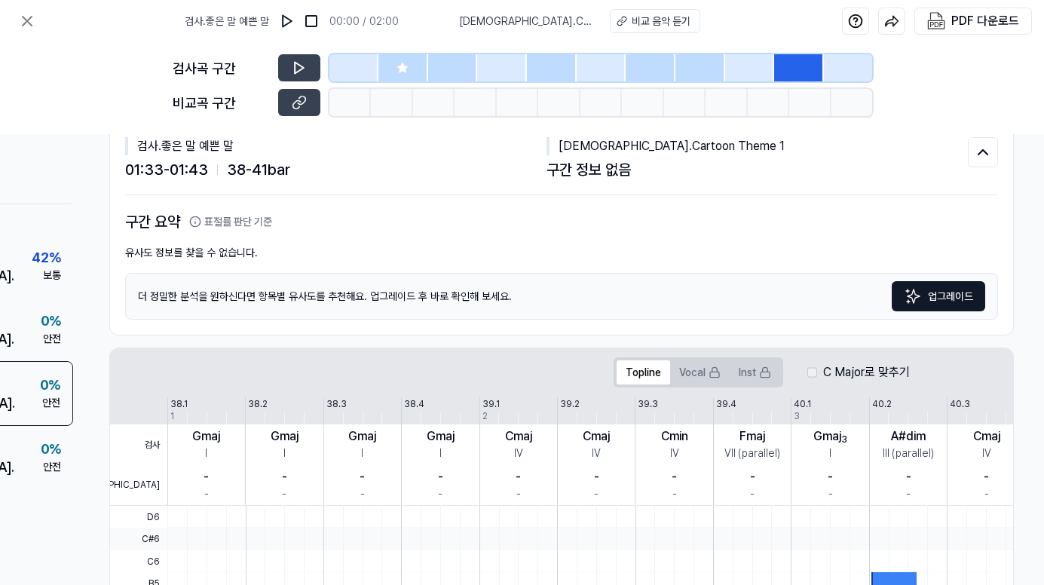
scroll to position [492, 0]
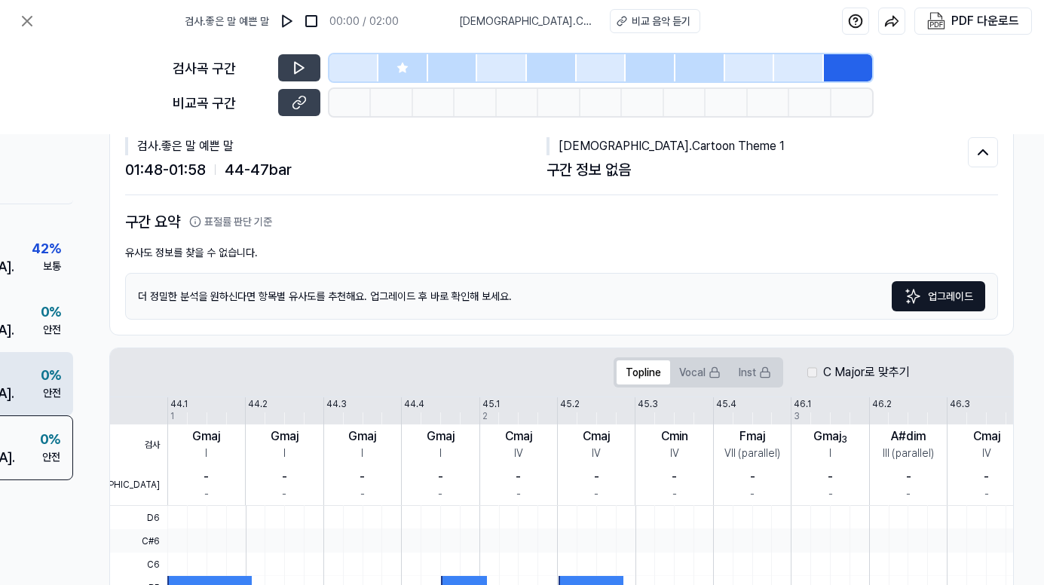
click at [43, 389] on div "안전" at bounding box center [52, 393] width 18 height 16
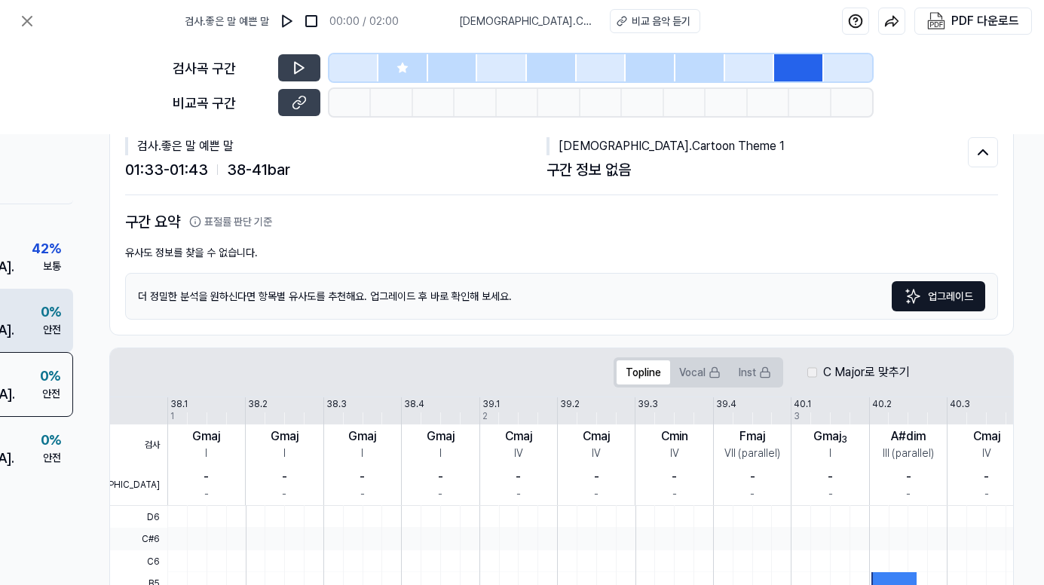
click at [41, 305] on div "0 %" at bounding box center [51, 312] width 20 height 20
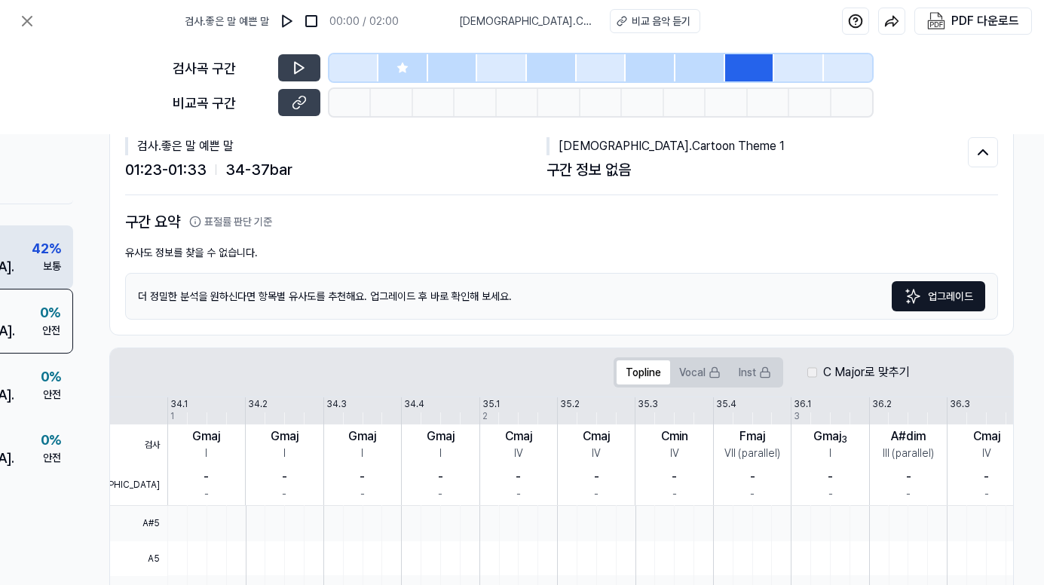
click at [43, 262] on div "보통" at bounding box center [52, 267] width 18 height 16
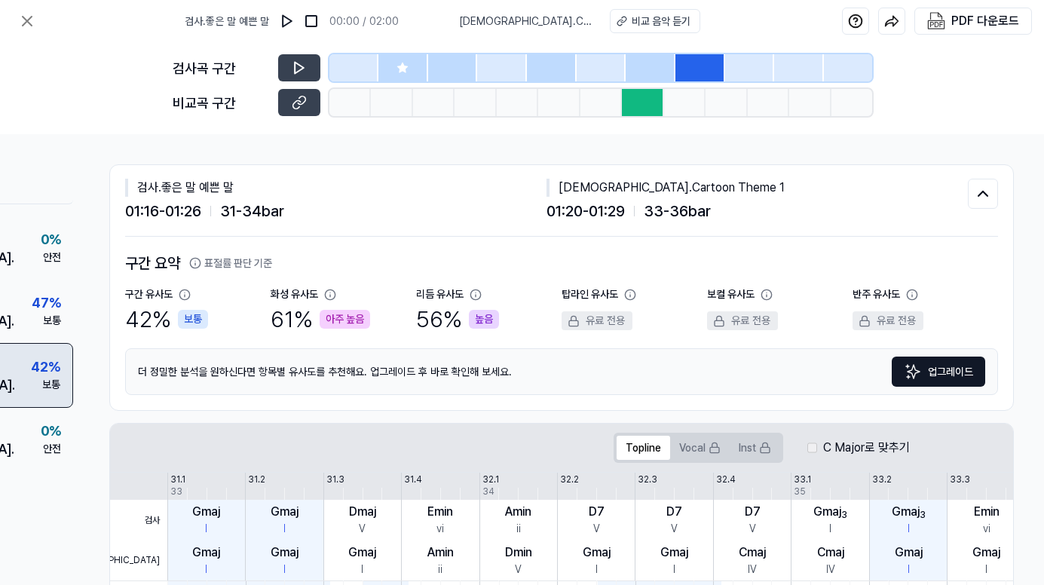
scroll to position [342, 0]
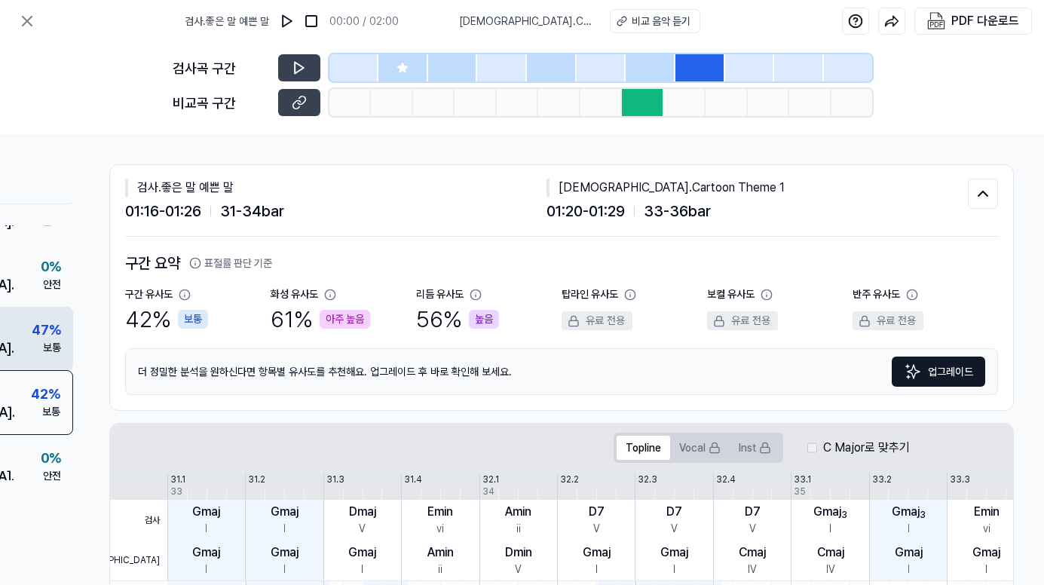
click at [43, 345] on div "보통" at bounding box center [52, 348] width 18 height 16
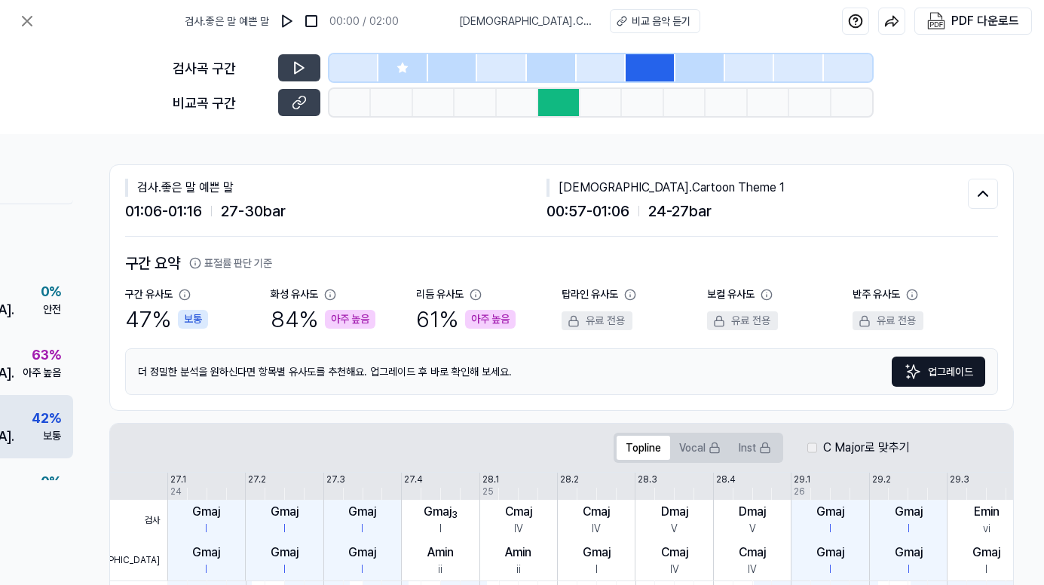
scroll to position [0, 0]
click at [33, 355] on div "63 %" at bounding box center [46, 355] width 29 height 20
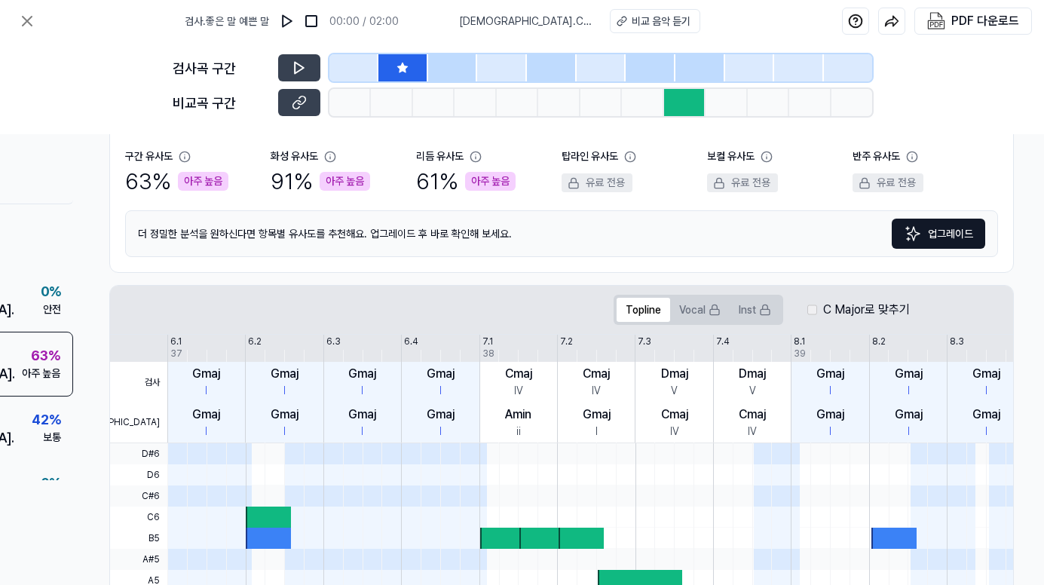
scroll to position [151, 180]
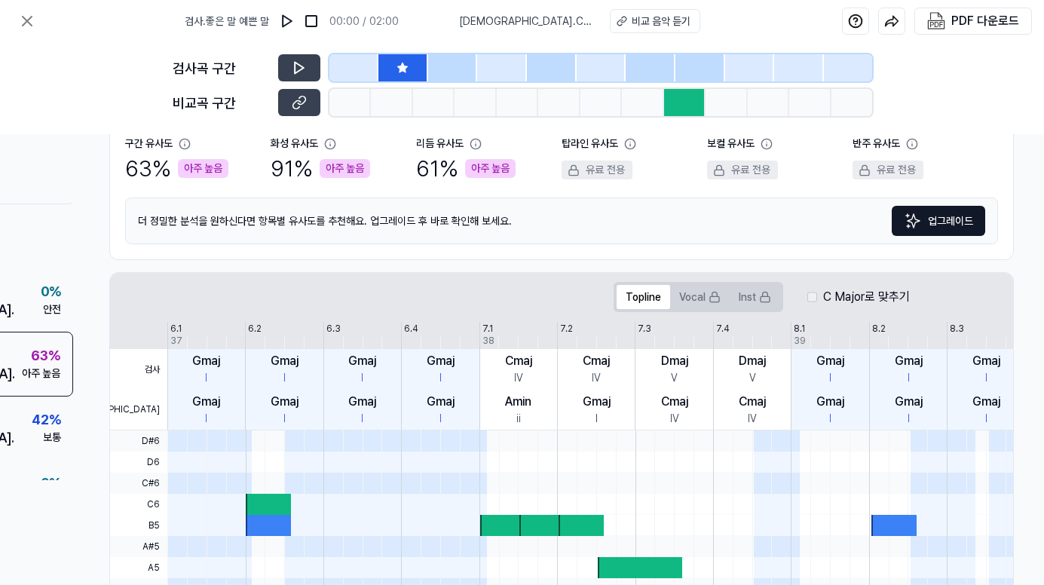
click at [256, 512] on div at bounding box center [268, 504] width 45 height 21
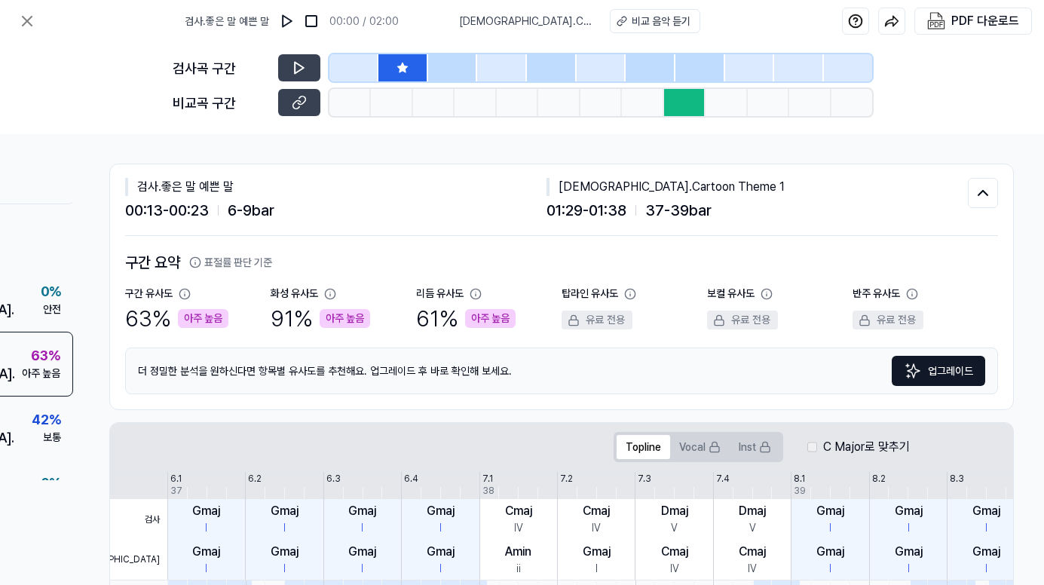
scroll to position [0, 180]
click at [636, 19] on div "비교 음악 듣기" at bounding box center [661, 22] width 59 height 16
click at [991, 11] on button "PDF 다운로드" at bounding box center [973, 21] width 98 height 26
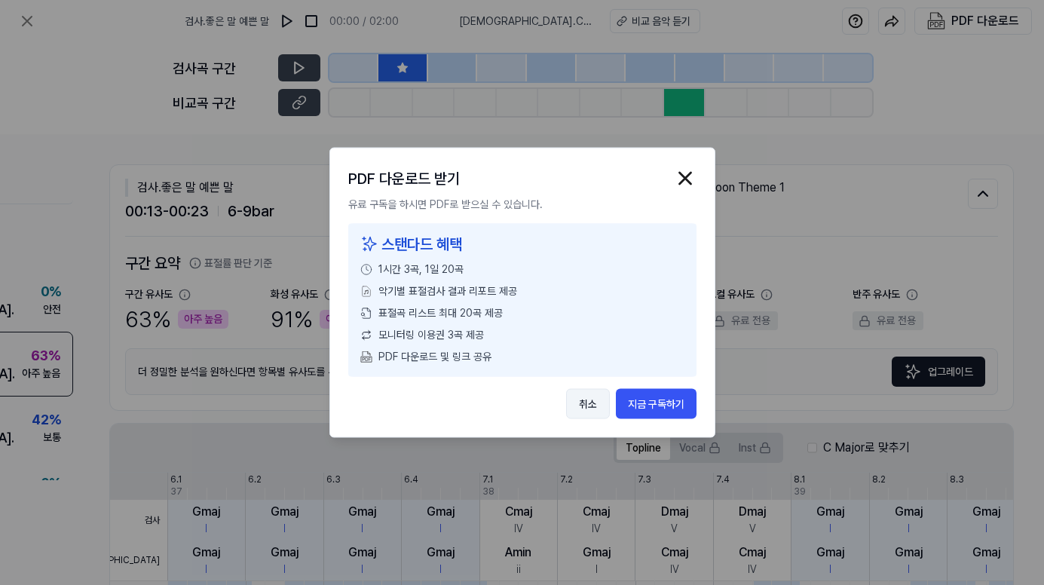
drag, startPoint x: 595, startPoint y: 398, endPoint x: 605, endPoint y: 392, distance: 11.5
click at [595, 398] on button "취소" at bounding box center [588, 404] width 44 height 30
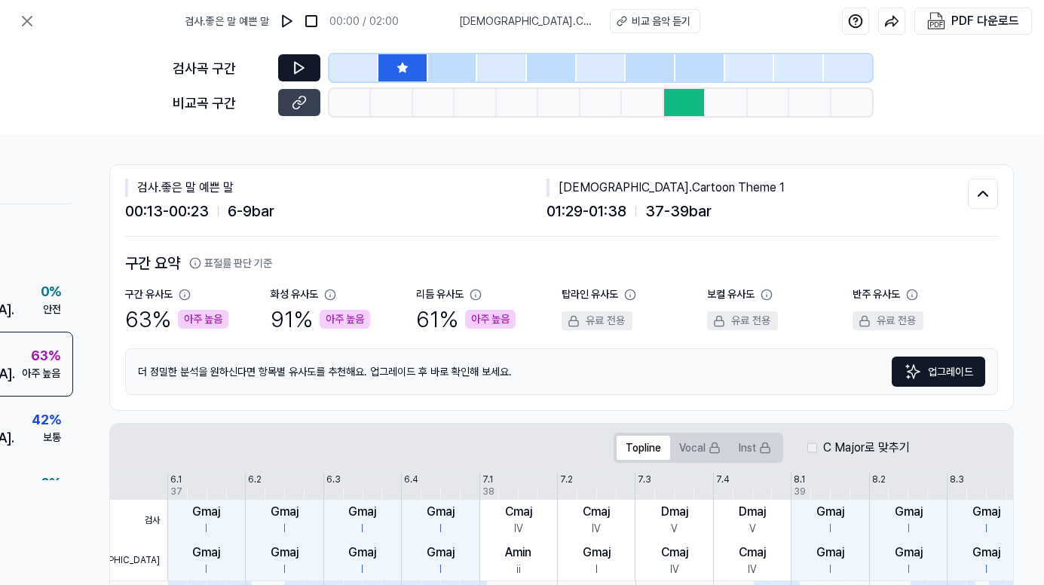
click at [290, 70] on button at bounding box center [299, 67] width 42 height 27
click at [297, 66] on icon at bounding box center [297, 68] width 2 height 10
click at [310, 110] on button at bounding box center [299, 102] width 42 height 27
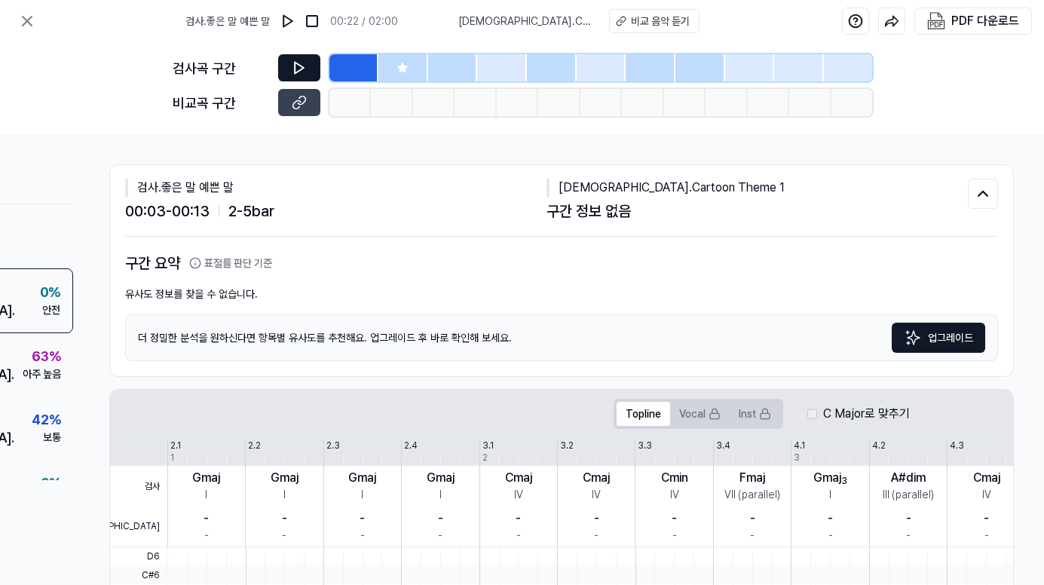
click at [296, 69] on icon at bounding box center [299, 67] width 15 height 15
click at [297, 69] on icon at bounding box center [297, 68] width 2 height 10
click at [32, 22] on icon at bounding box center [27, 21] width 18 height 18
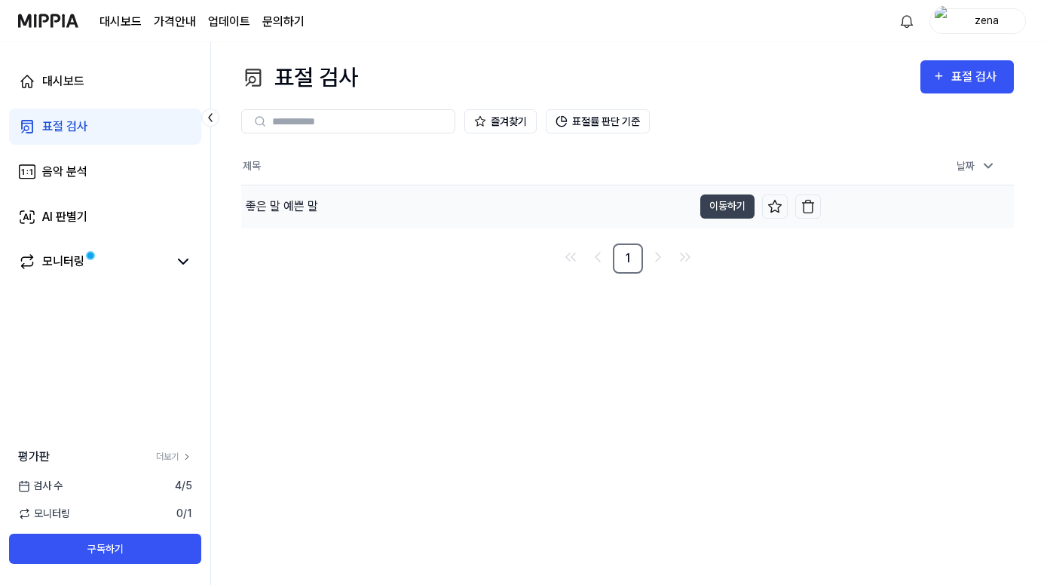
click at [287, 207] on div "좋은 말 예쁜 말" at bounding box center [282, 207] width 72 height 18
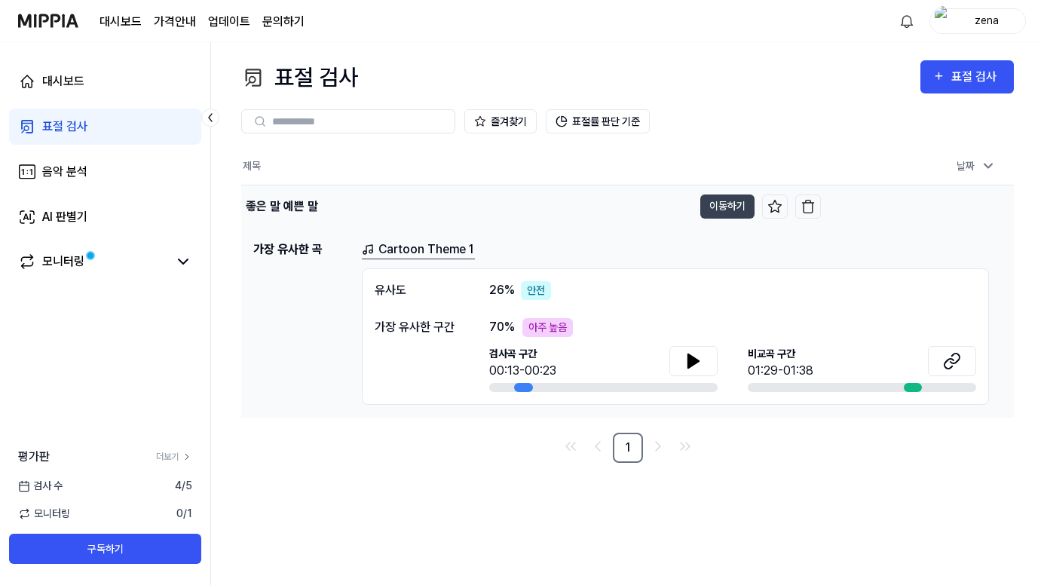
click at [639, 193] on div "좋은 말 예쁜 말" at bounding box center [467, 206] width 452 height 42
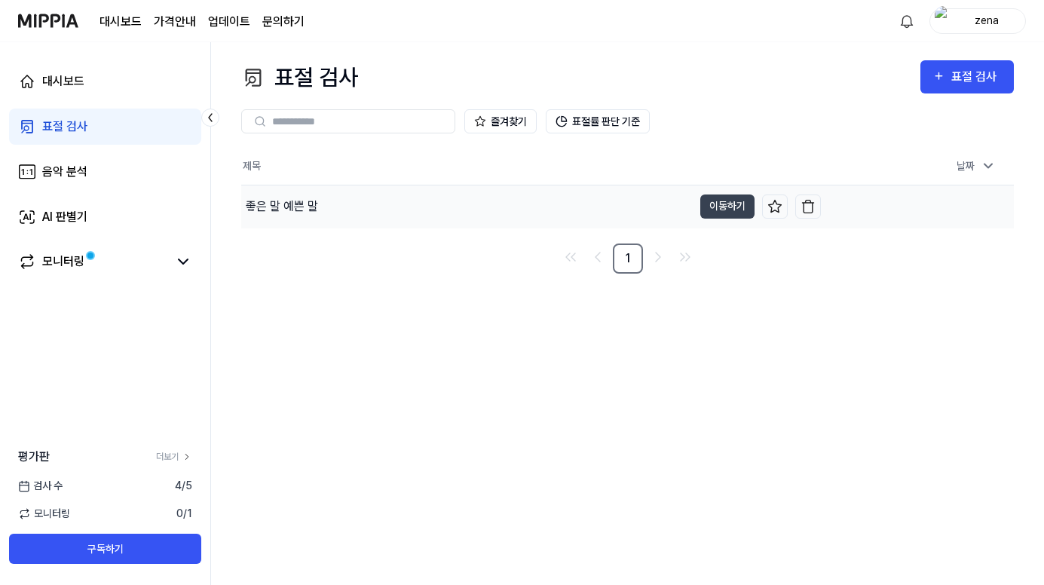
click at [293, 212] on div "좋은 말 예쁜 말" at bounding box center [282, 207] width 72 height 18
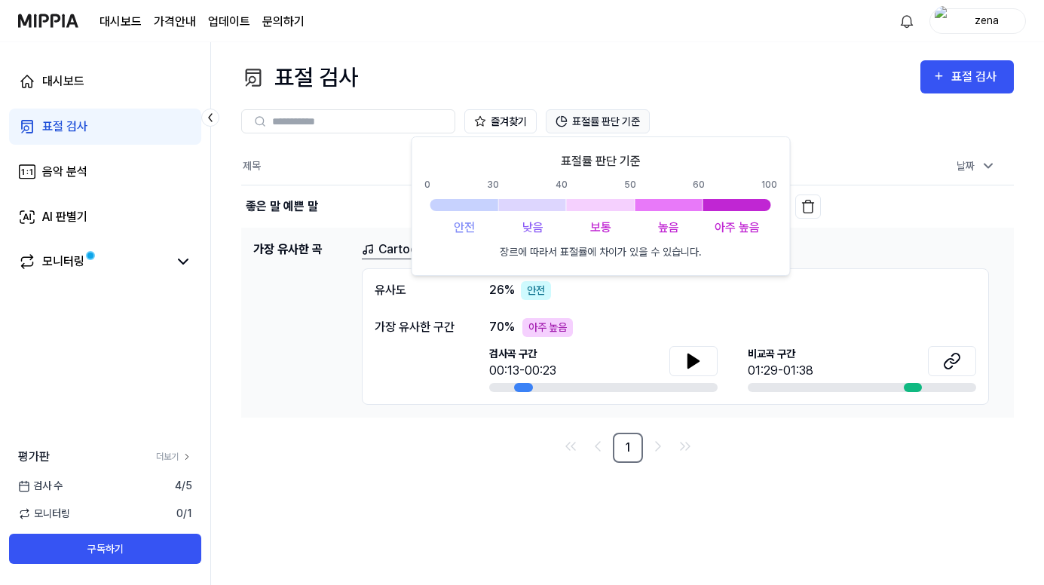
click at [588, 117] on button "표절률 판단 기준" at bounding box center [598, 121] width 104 height 24
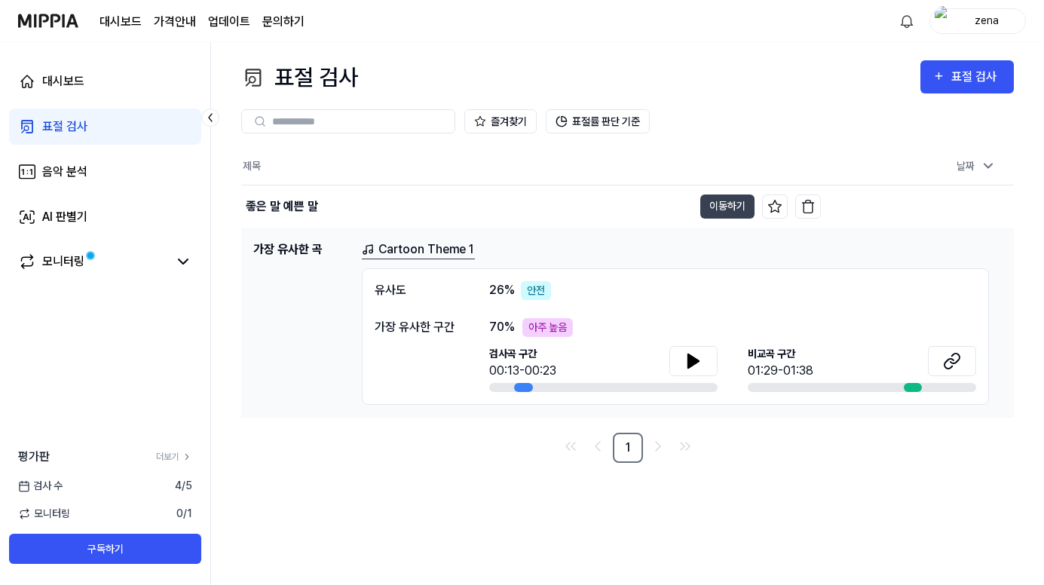
click at [492, 424] on div "제목 날짜 좋은 말 예쁜 말 이동하기 [DATE] 오전 9:48 가장 유사한 곡 Cartoon Theme 1 유사도 26 % 안전 가장 유사한…" at bounding box center [627, 306] width 773 height 314
click at [521, 385] on div at bounding box center [523, 387] width 19 height 9
click at [706, 354] on button at bounding box center [694, 361] width 48 height 30
click at [688, 357] on icon at bounding box center [694, 361] width 18 height 18
click at [944, 350] on button at bounding box center [952, 361] width 48 height 30
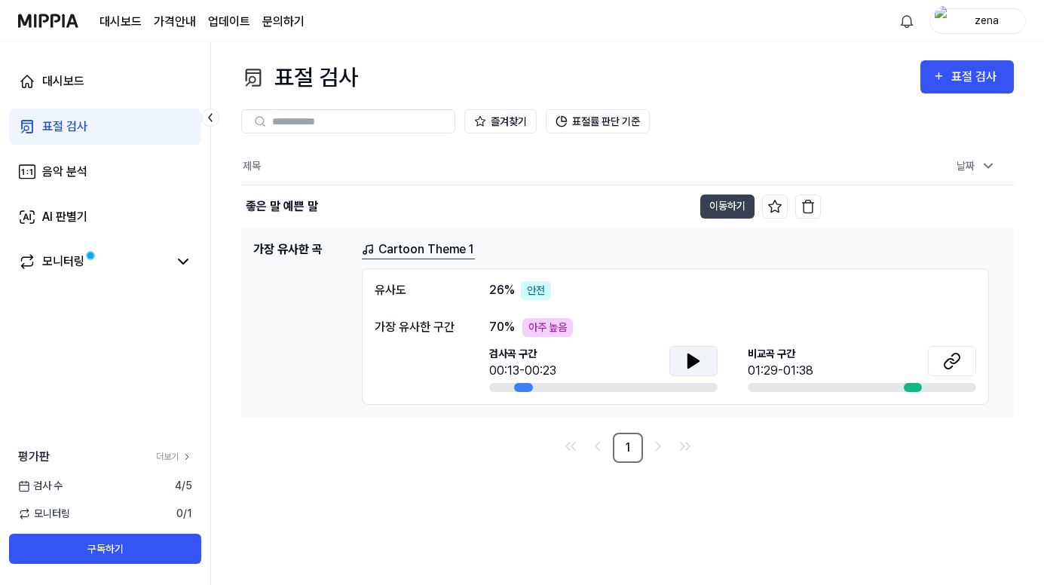
click at [492, 512] on div "표절 검사 표절 검사 표절 검사 음악 분석 AI 판별기 즐겨찾기 표절률 판단 기준 제목 날짜 좋은 말 예쁜 말 이동하기 [DATE] 오전 9:…" at bounding box center [627, 313] width 833 height 543
drag, startPoint x: 823, startPoint y: 128, endPoint x: 816, endPoint y: 133, distance: 8.2
click at [823, 129] on div "즐겨찾기 표절률 판단 기준" at bounding box center [627, 121] width 773 height 24
click at [620, 262] on div "Cartoon Theme 1 유사도 26 % 안전 가장 유사한 구간 70 % 아주 높음 검사곡 구간 00:13-00:23 [GEOGRAPHIC…" at bounding box center [682, 323] width 640 height 164
click at [962, 83] on div "표절 검사" at bounding box center [977, 77] width 51 height 20
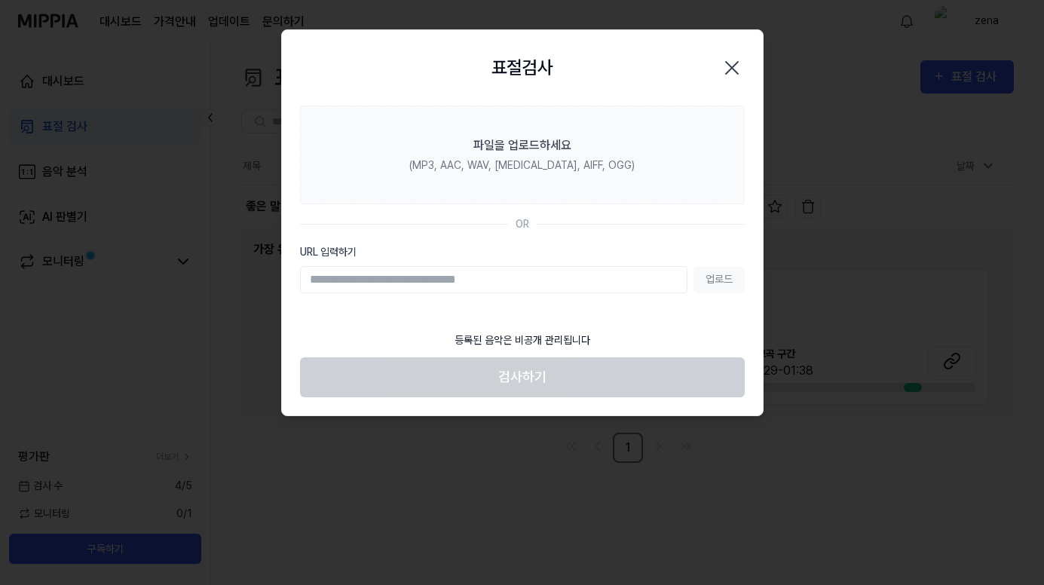
click at [727, 63] on icon "button" at bounding box center [732, 68] width 12 height 12
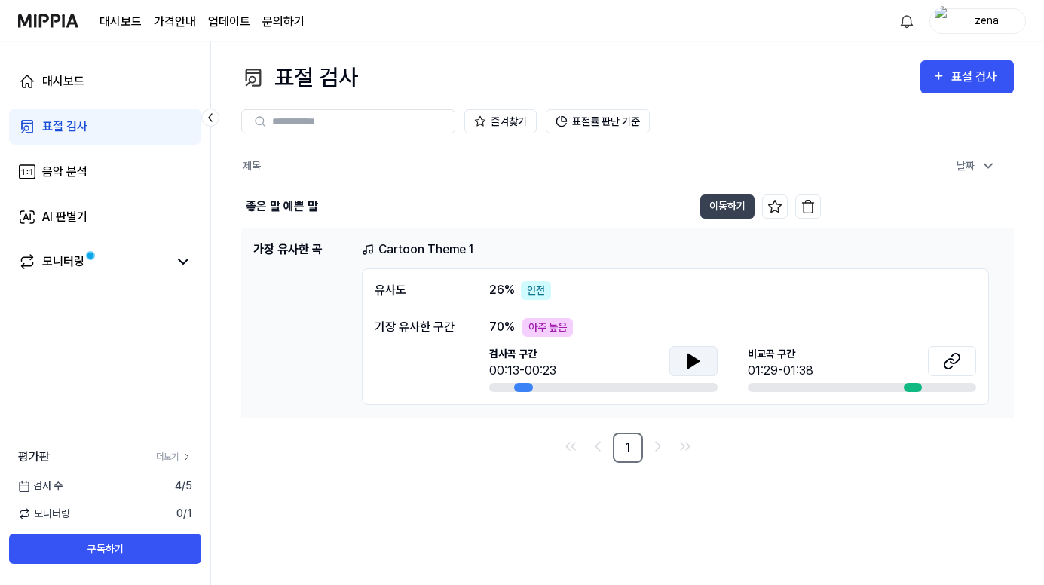
click at [593, 163] on th "제목" at bounding box center [531, 167] width 580 height 36
click at [418, 248] on link "Cartoon Theme 1" at bounding box center [418, 250] width 113 height 19
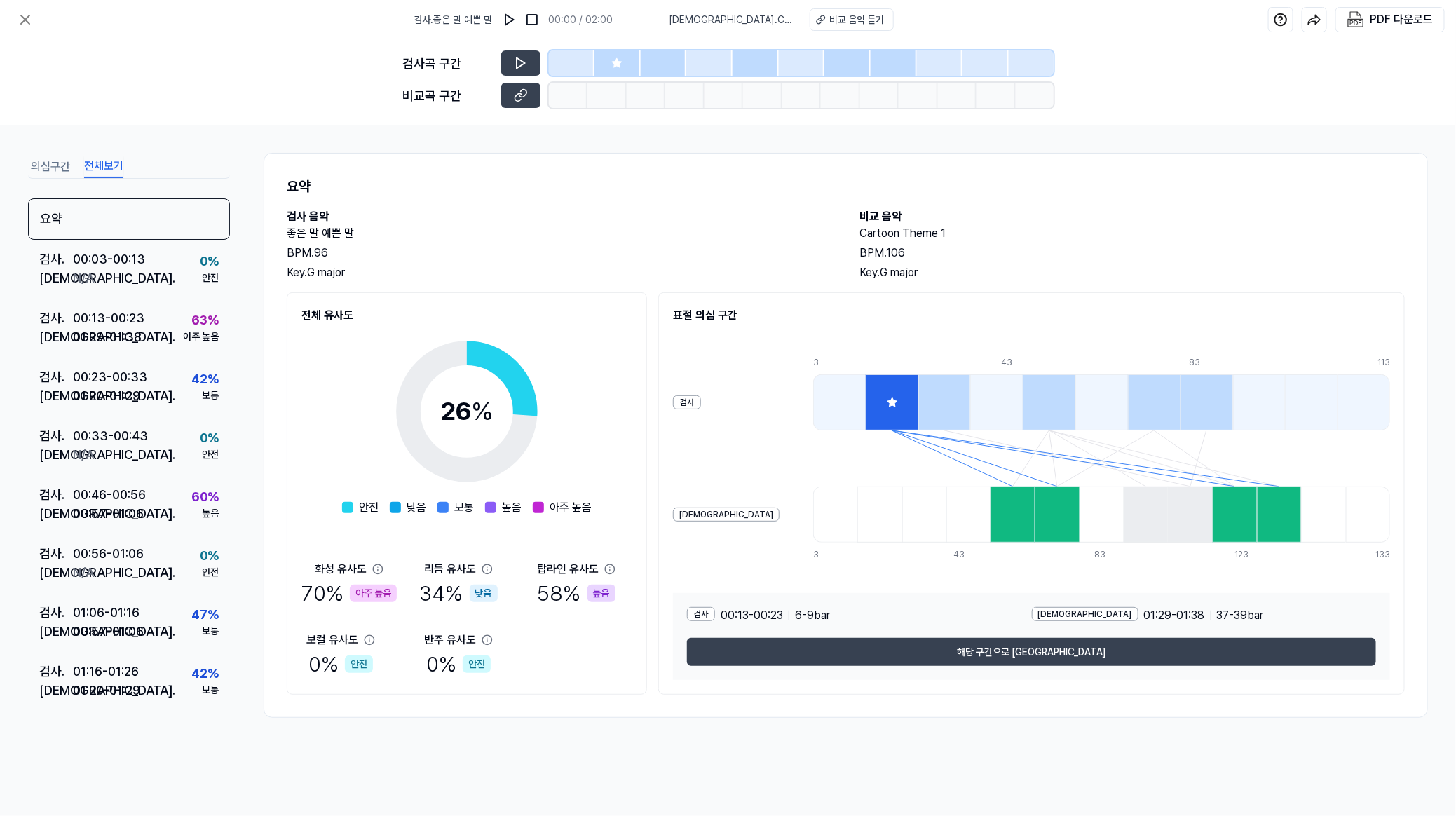
click at [108, 158] on button "전체보기" at bounding box center [103, 166] width 39 height 22
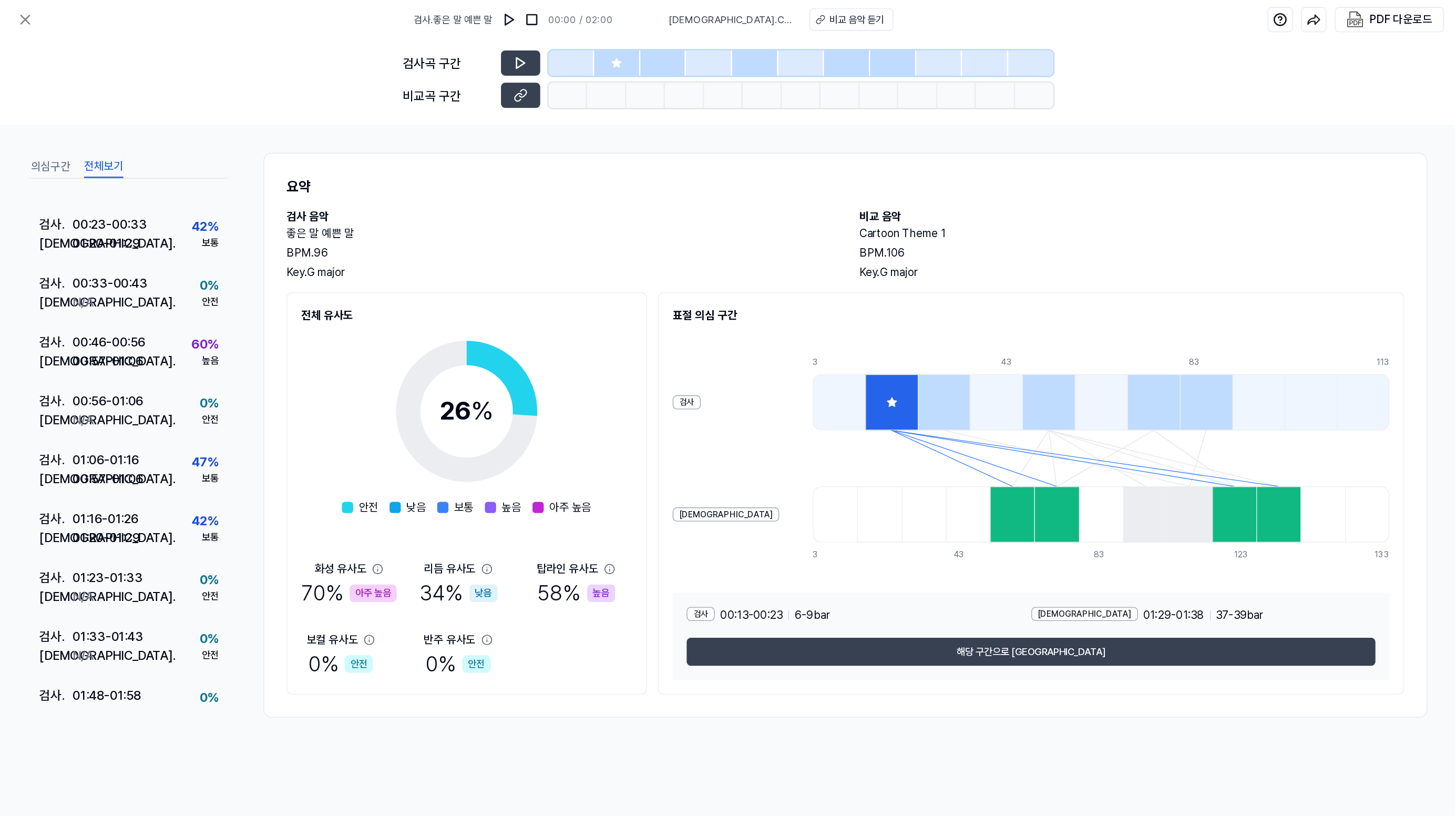
scroll to position [135, 0]
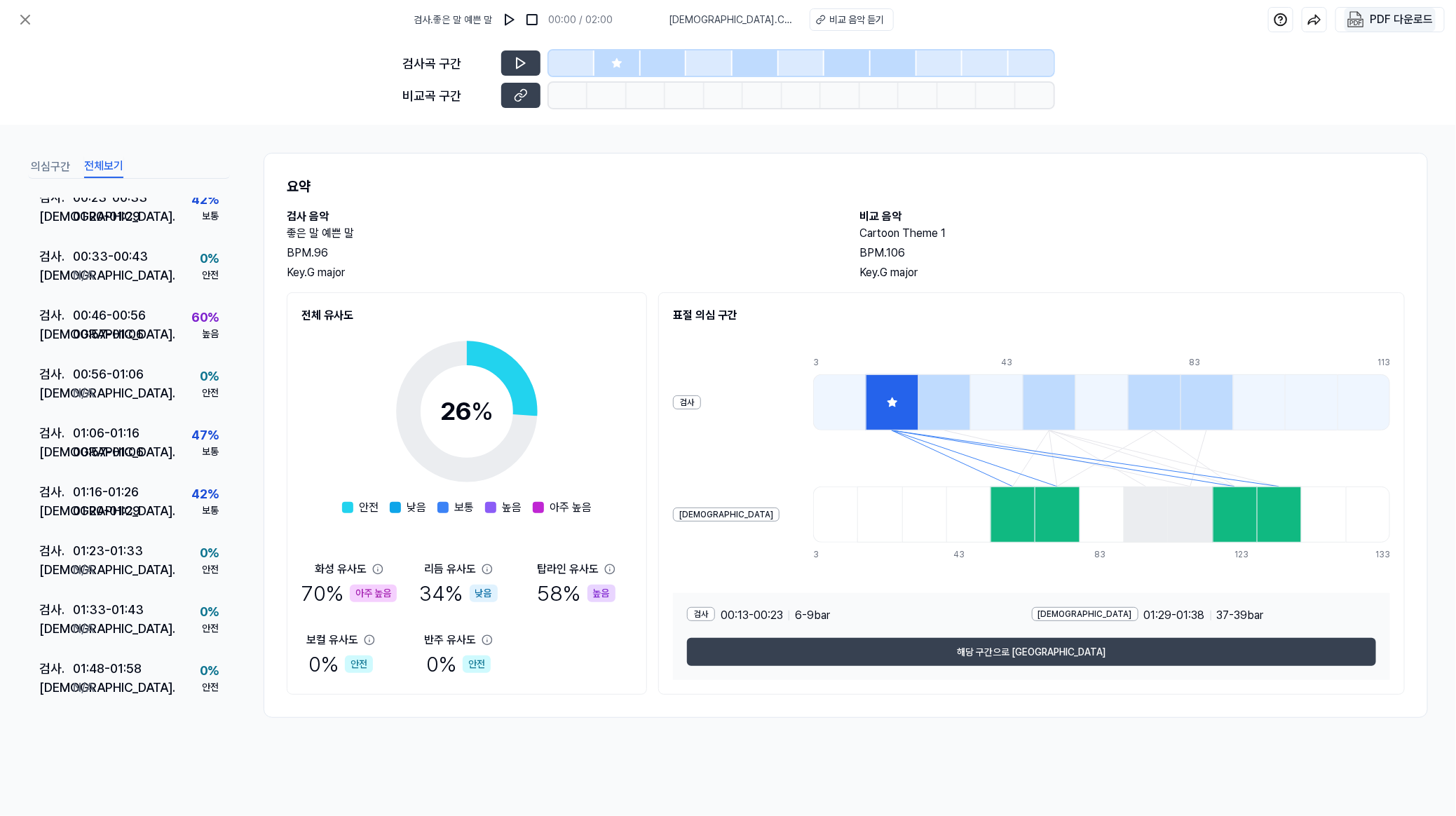
click at [970, 12] on div "PDF 다운로드" at bounding box center [1401, 20] width 63 height 19
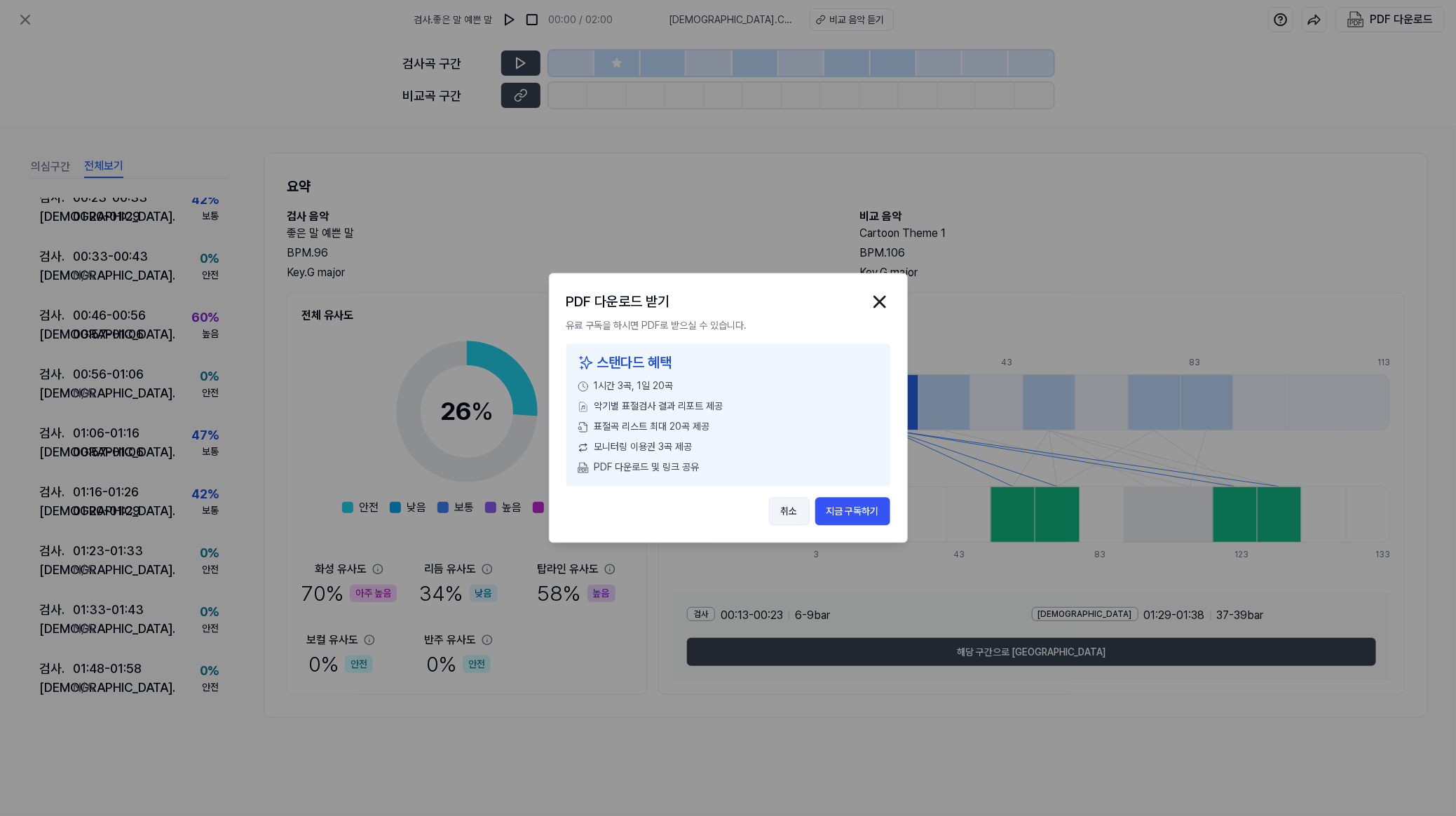
click at [785, 509] on button "취소" at bounding box center [789, 511] width 41 height 28
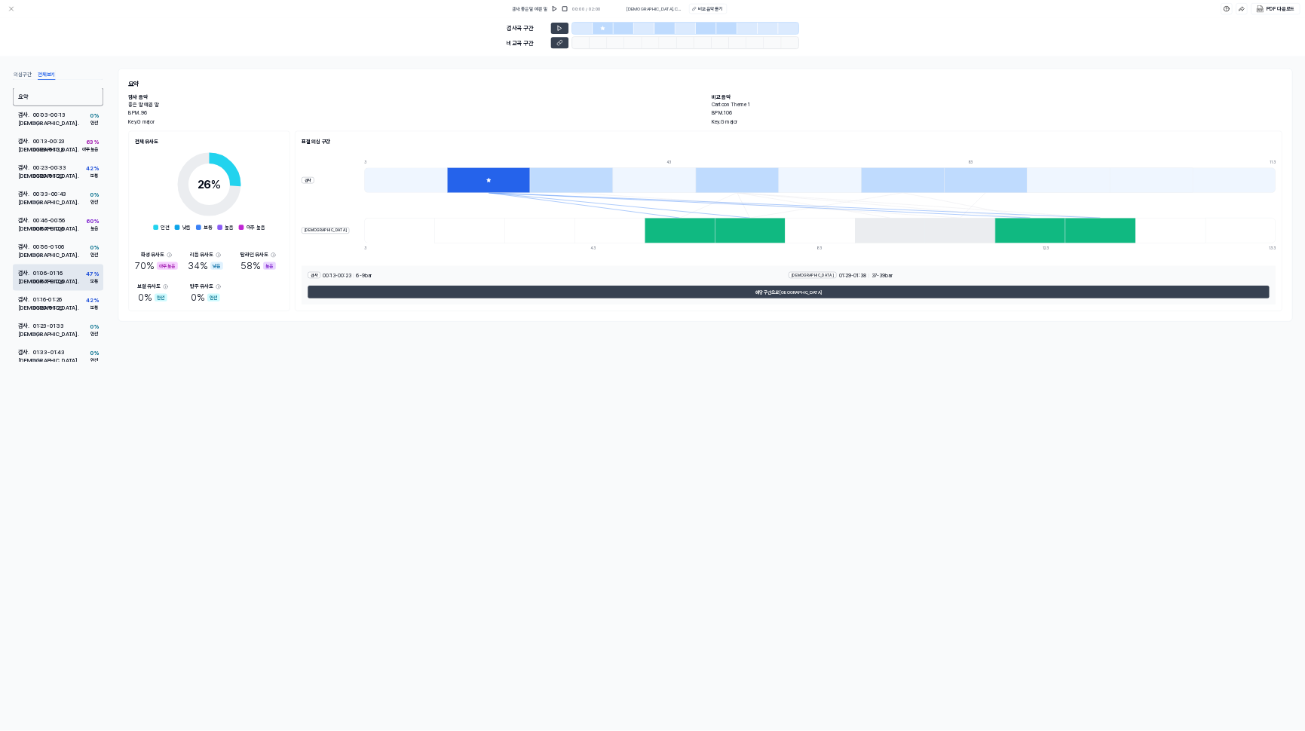
scroll to position [0, 0]
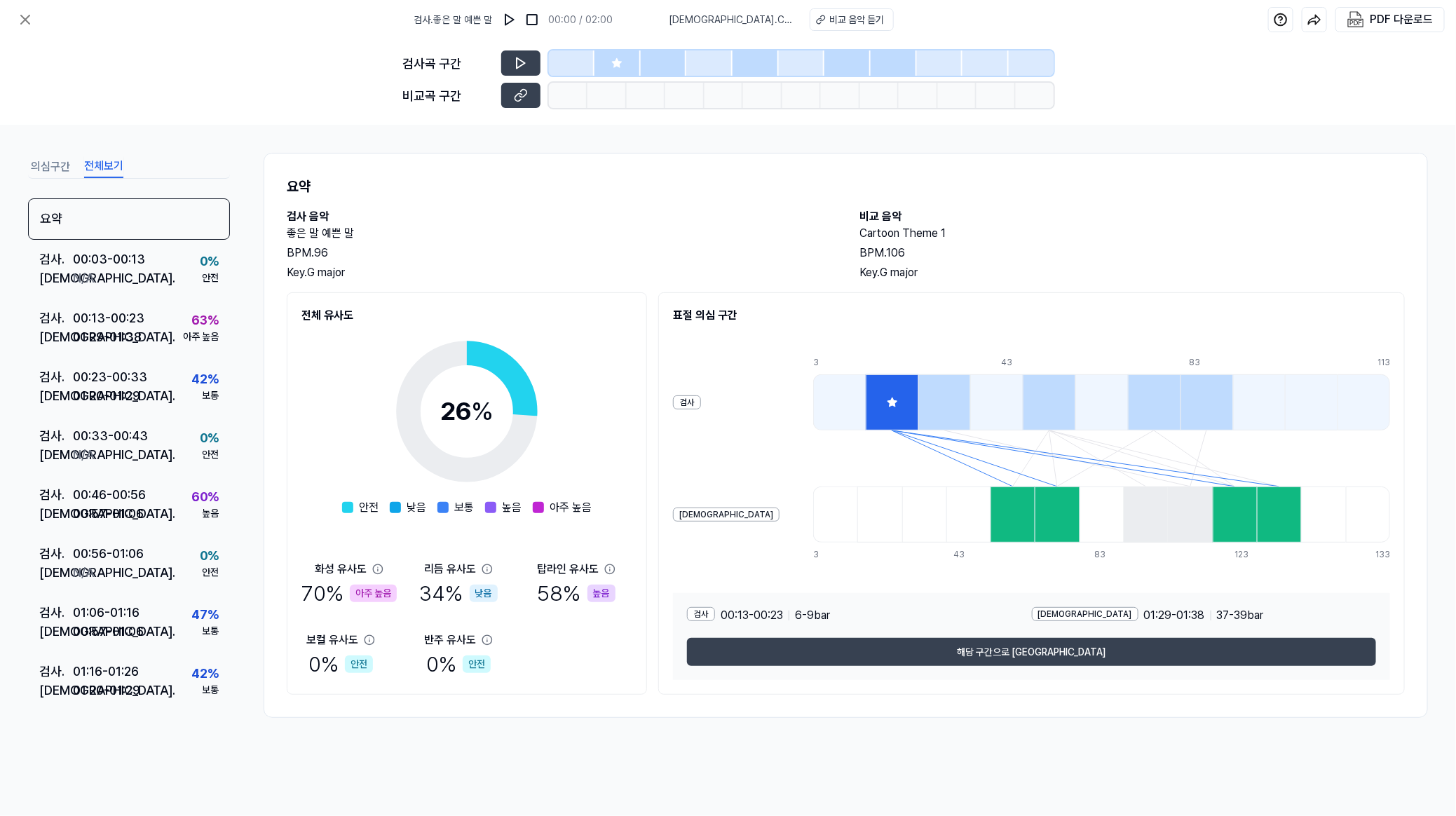
click at [866, 394] on div at bounding box center [892, 402] width 53 height 56
click at [970, 526] on div at bounding box center [1012, 514] width 44 height 56
click at [741, 235] on h2 "좋은 말 예쁜 말" at bounding box center [559, 233] width 546 height 17
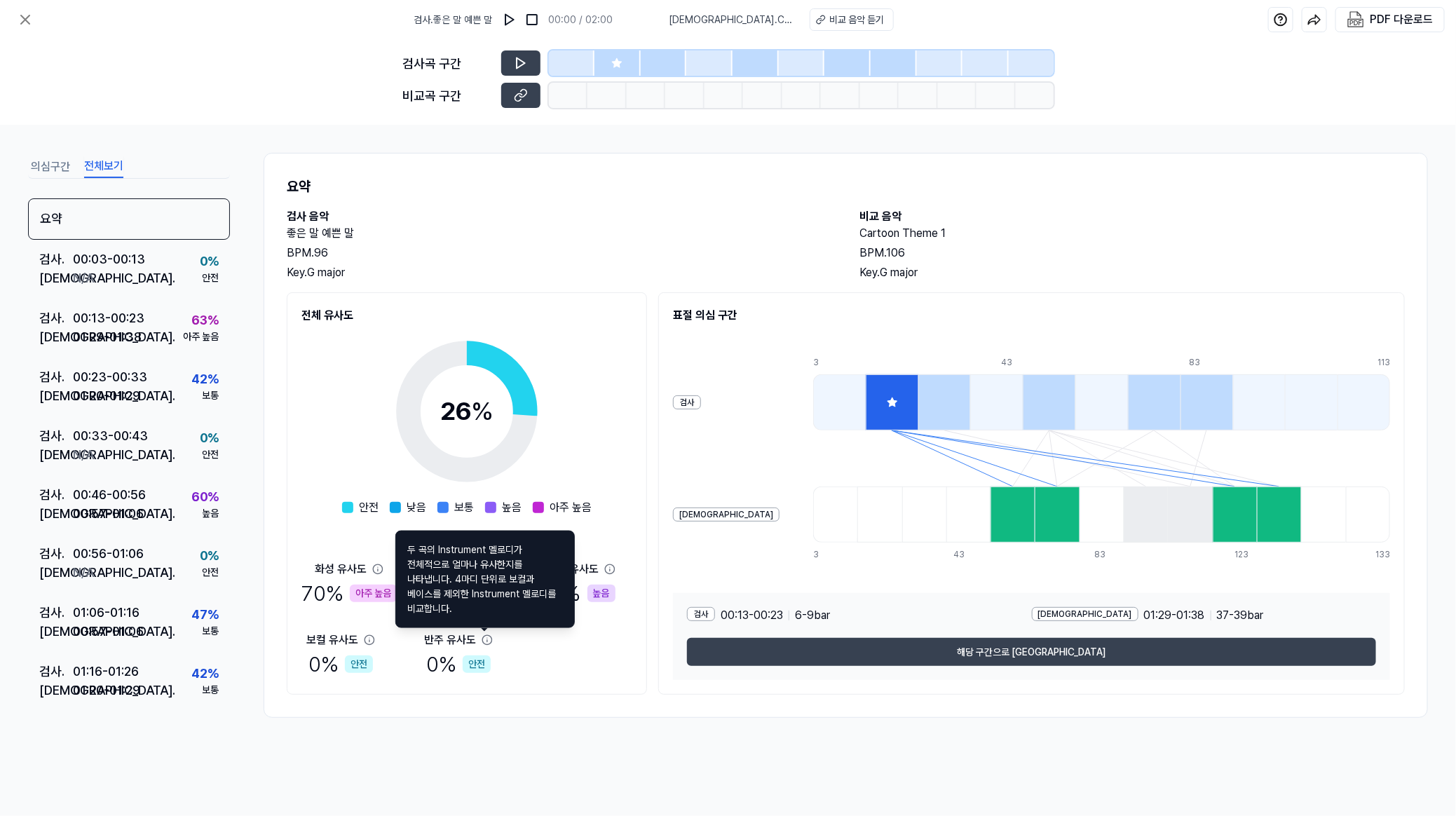
drag, startPoint x: 540, startPoint y: 734, endPoint x: 528, endPoint y: 731, distance: 12.4
click at [542, 543] on div "의심구간 전체보기 요약 검사 . 00:03 - 00:13 비교 . N/A 0 % 안전 검사 . 00:13 - 00:23 비교 . 01:29 -…" at bounding box center [728, 469] width 1456 height 691
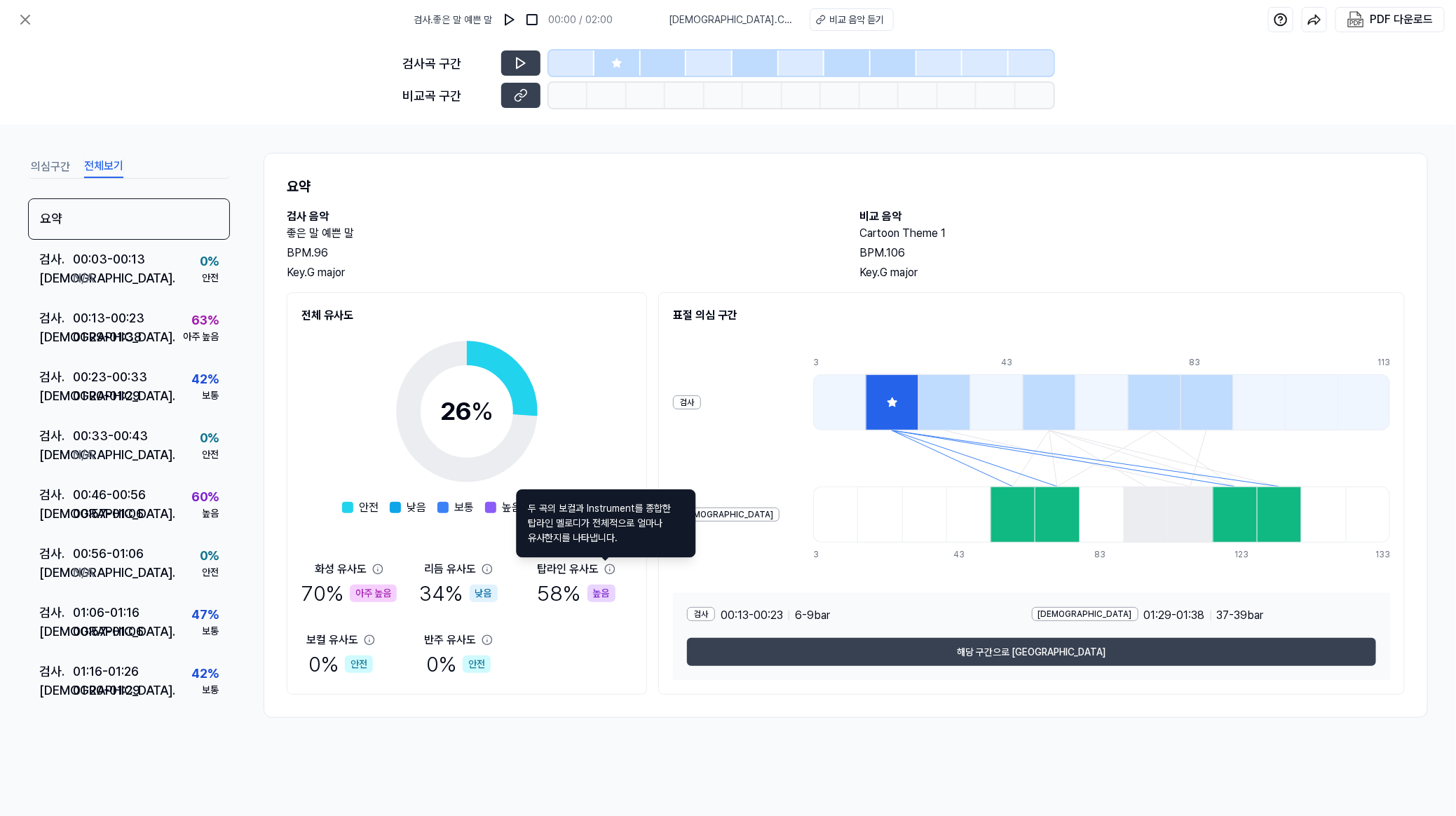
drag, startPoint x: 651, startPoint y: 741, endPoint x: 661, endPoint y: 733, distance: 12.8
click at [655, 543] on div "의심구간 전체보기 요약 검사 . 00:03 - 00:13 비교 . N/A 0 % 안전 검사 . 00:13 - 00:23 비교 . 01:29 -…" at bounding box center [728, 469] width 1456 height 691
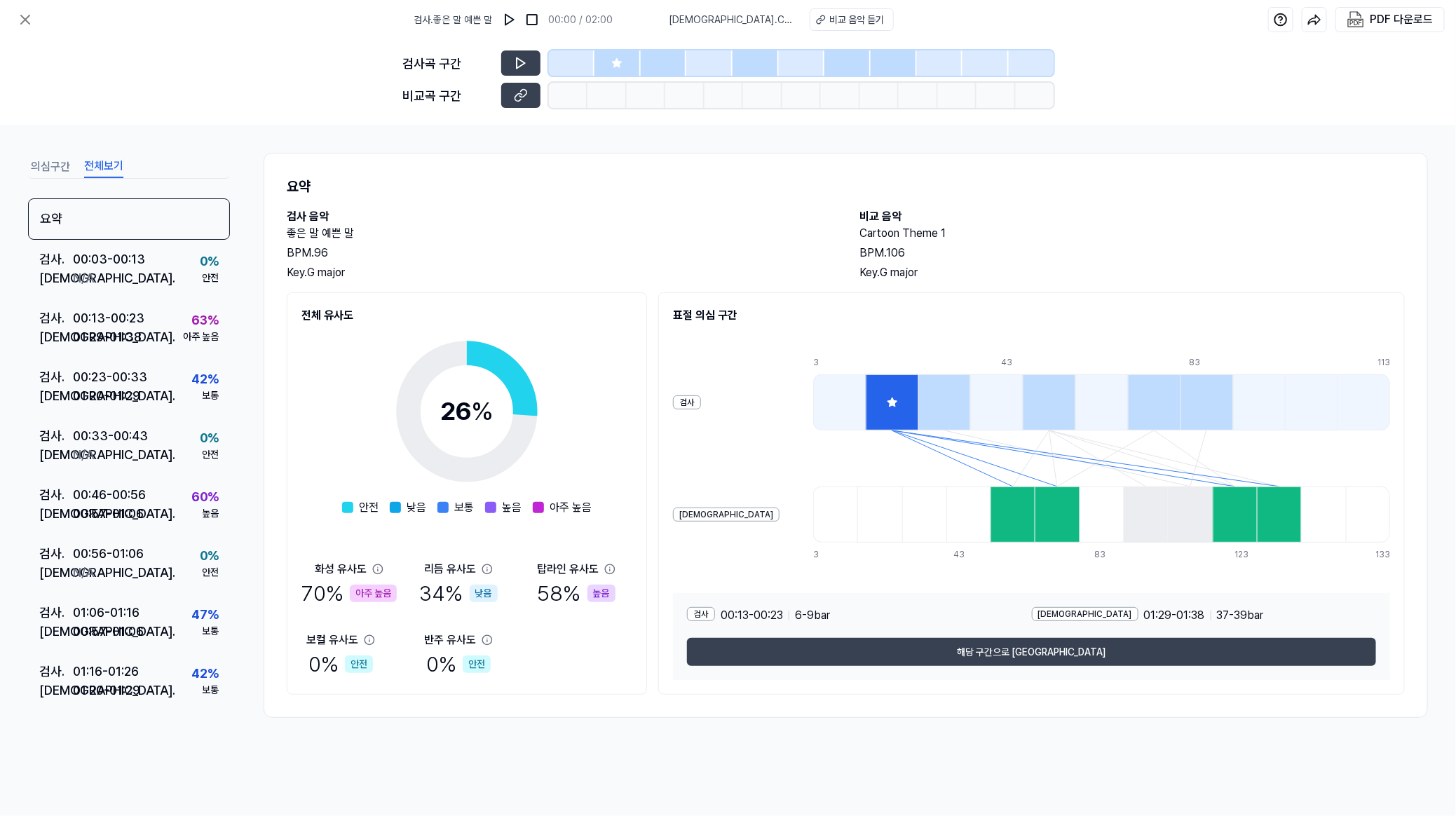
click at [919, 405] on div at bounding box center [945, 402] width 53 height 56
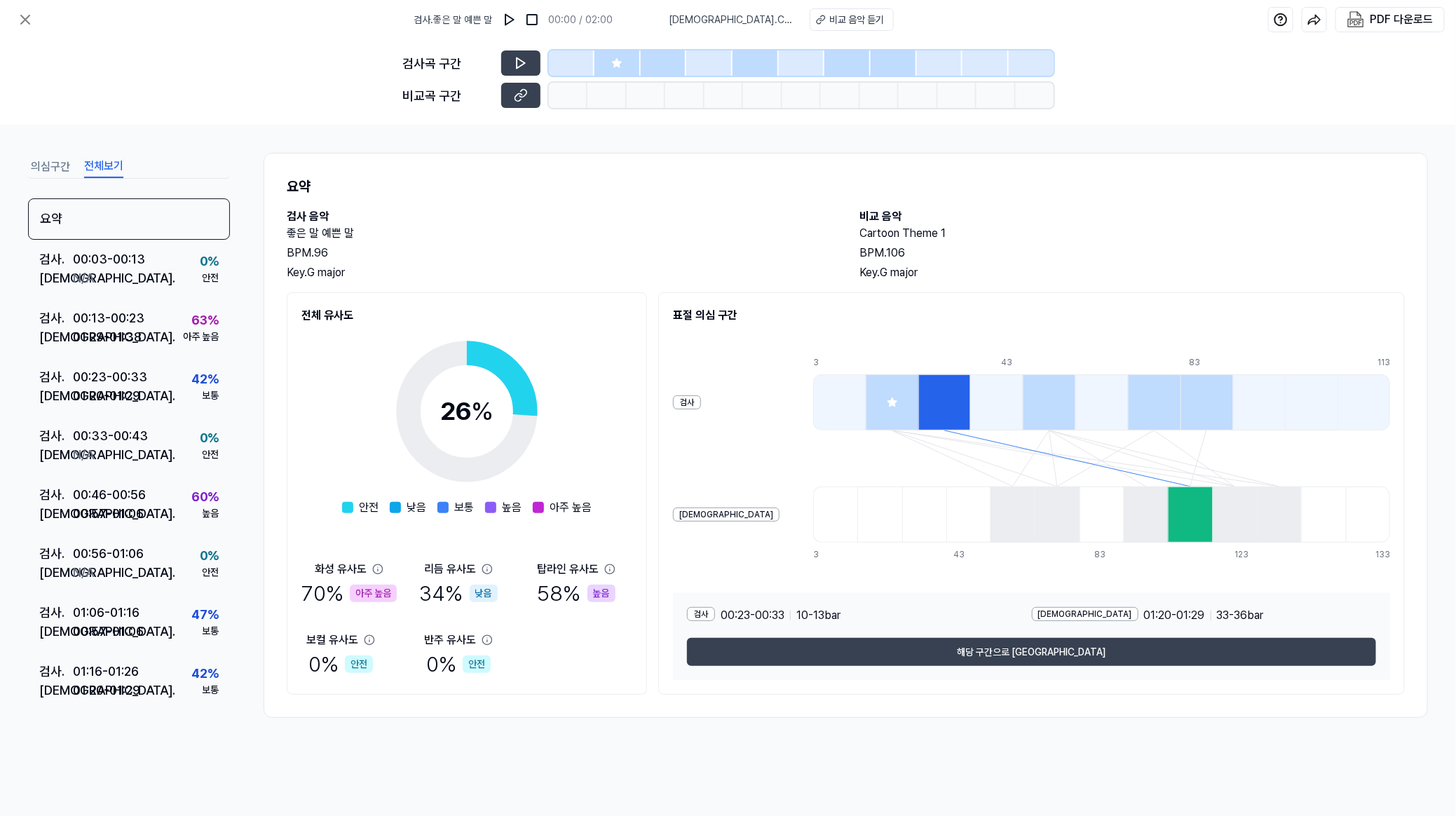
click at [970, 401] on div at bounding box center [1049, 402] width 53 height 56
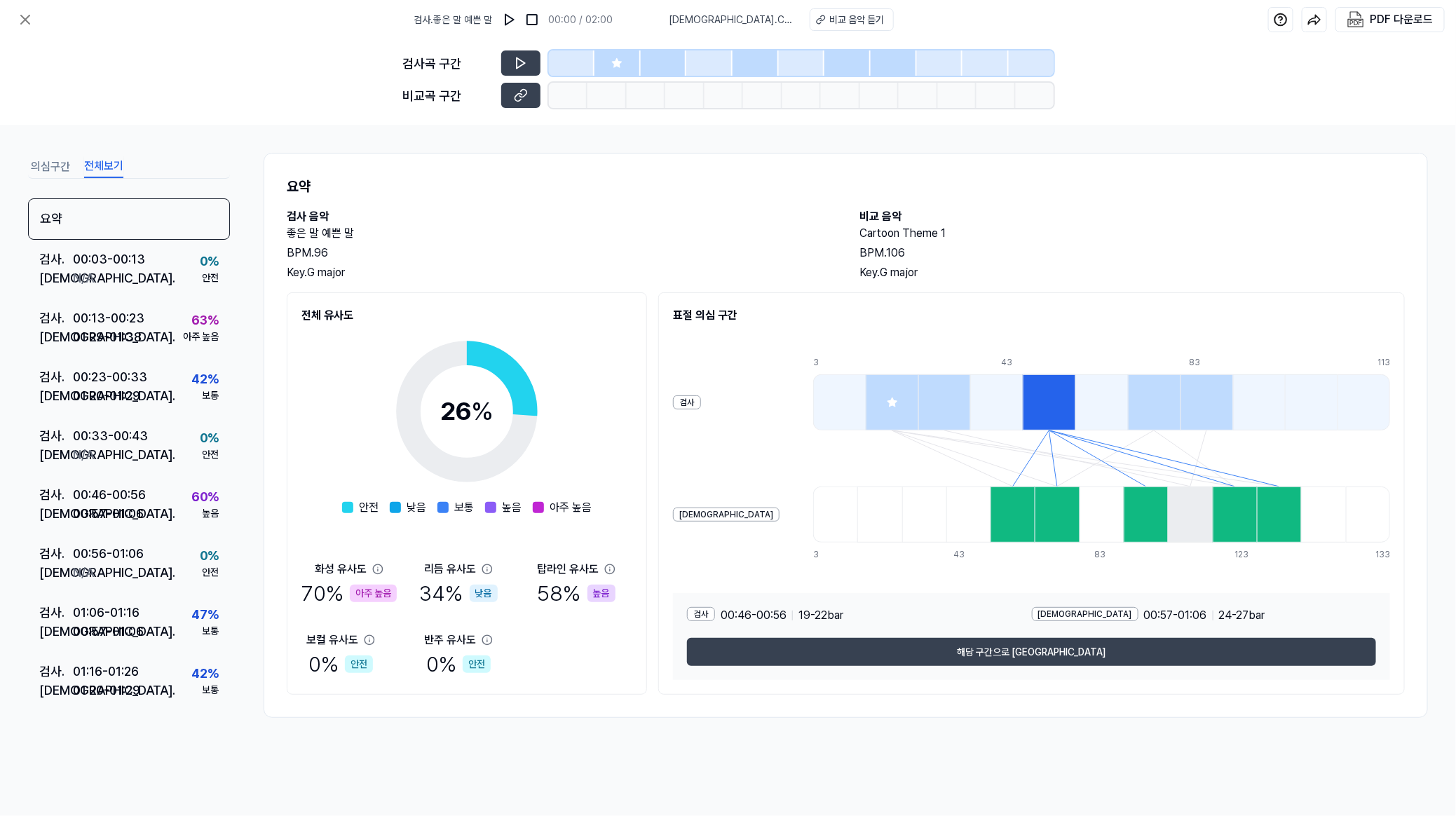
click at [970, 401] on div at bounding box center [1154, 402] width 53 height 56
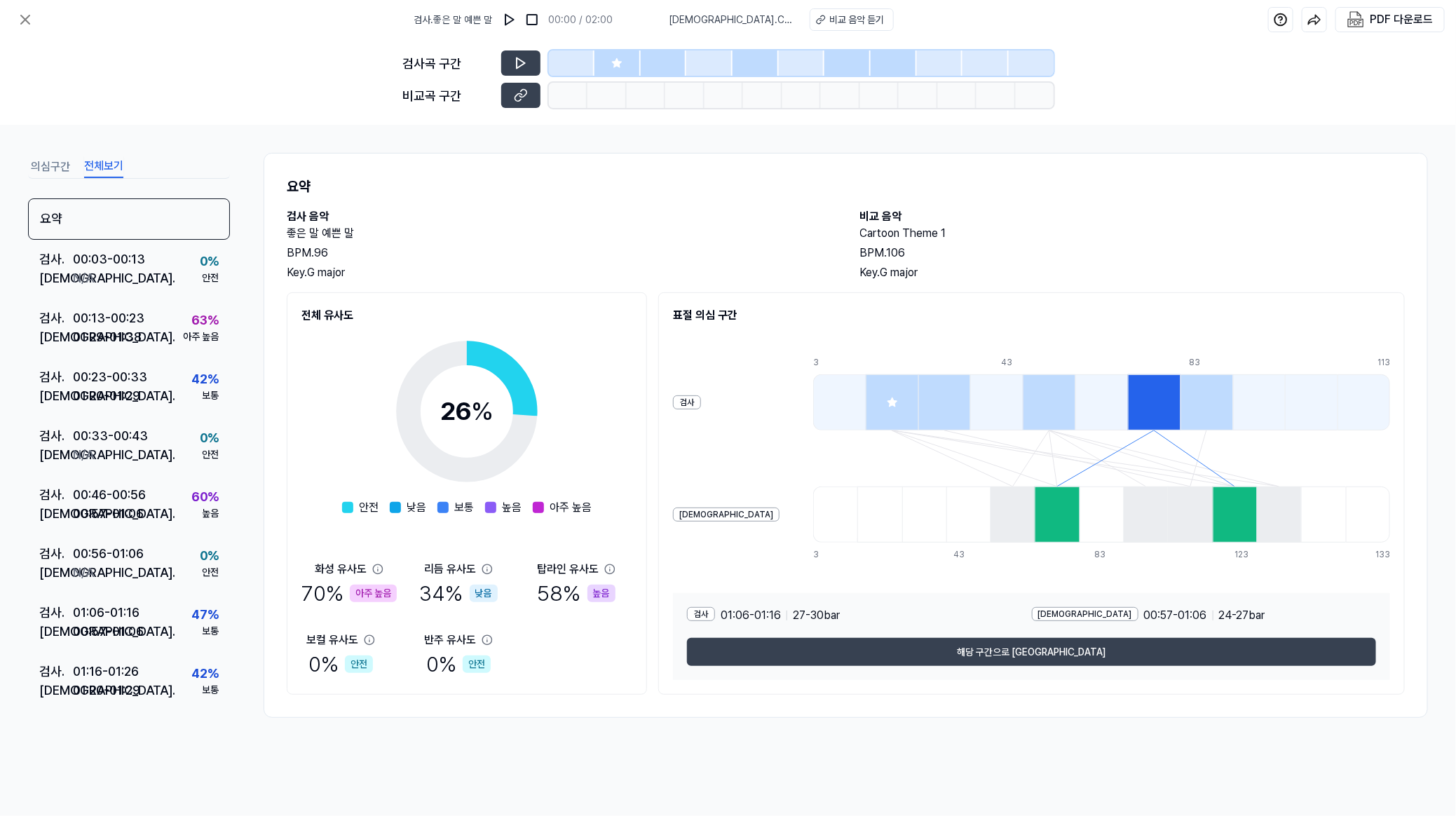
click at [970, 395] on div at bounding box center [1207, 402] width 53 height 56
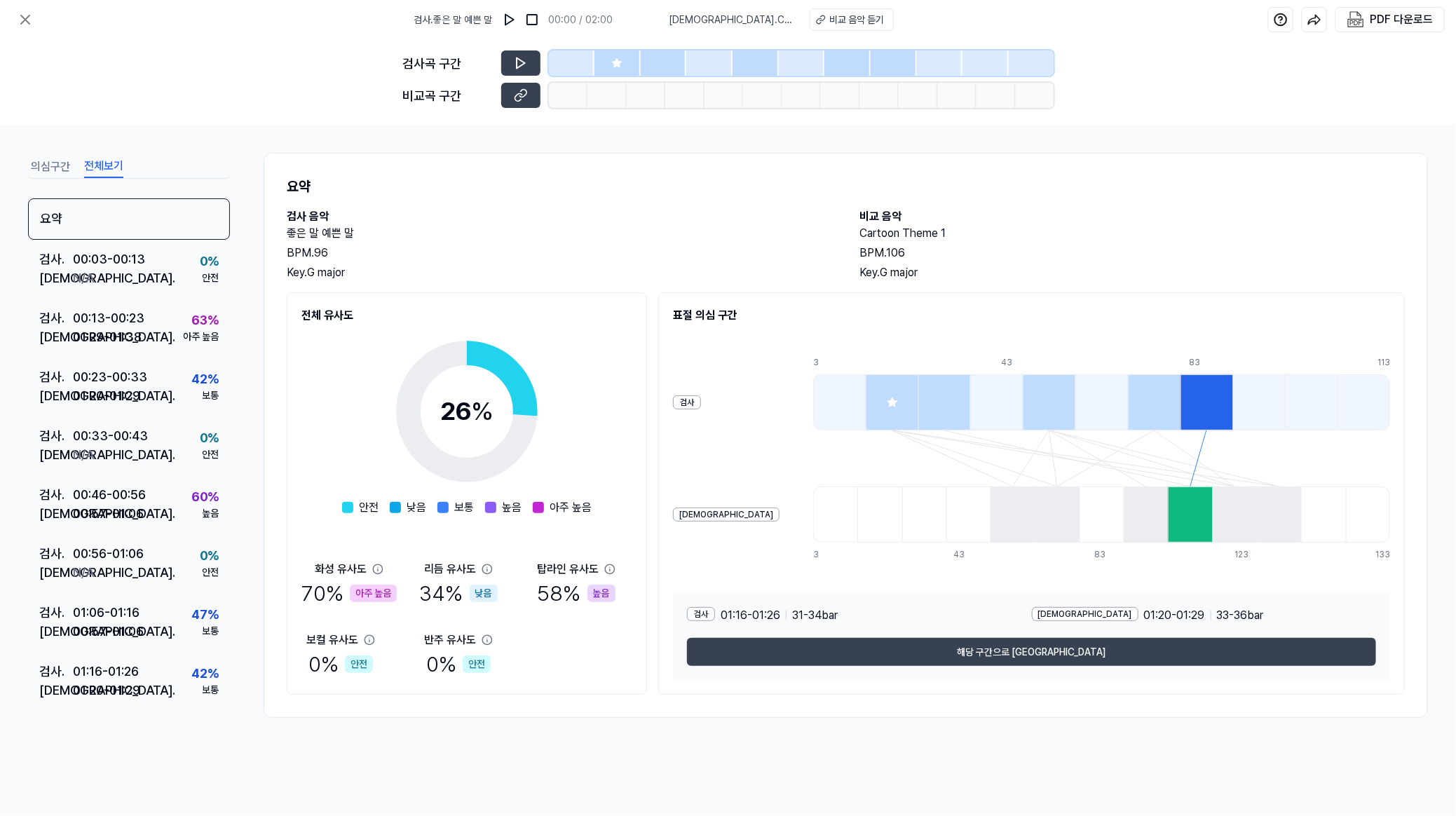
click at [970, 405] on div at bounding box center [1154, 402] width 53 height 56
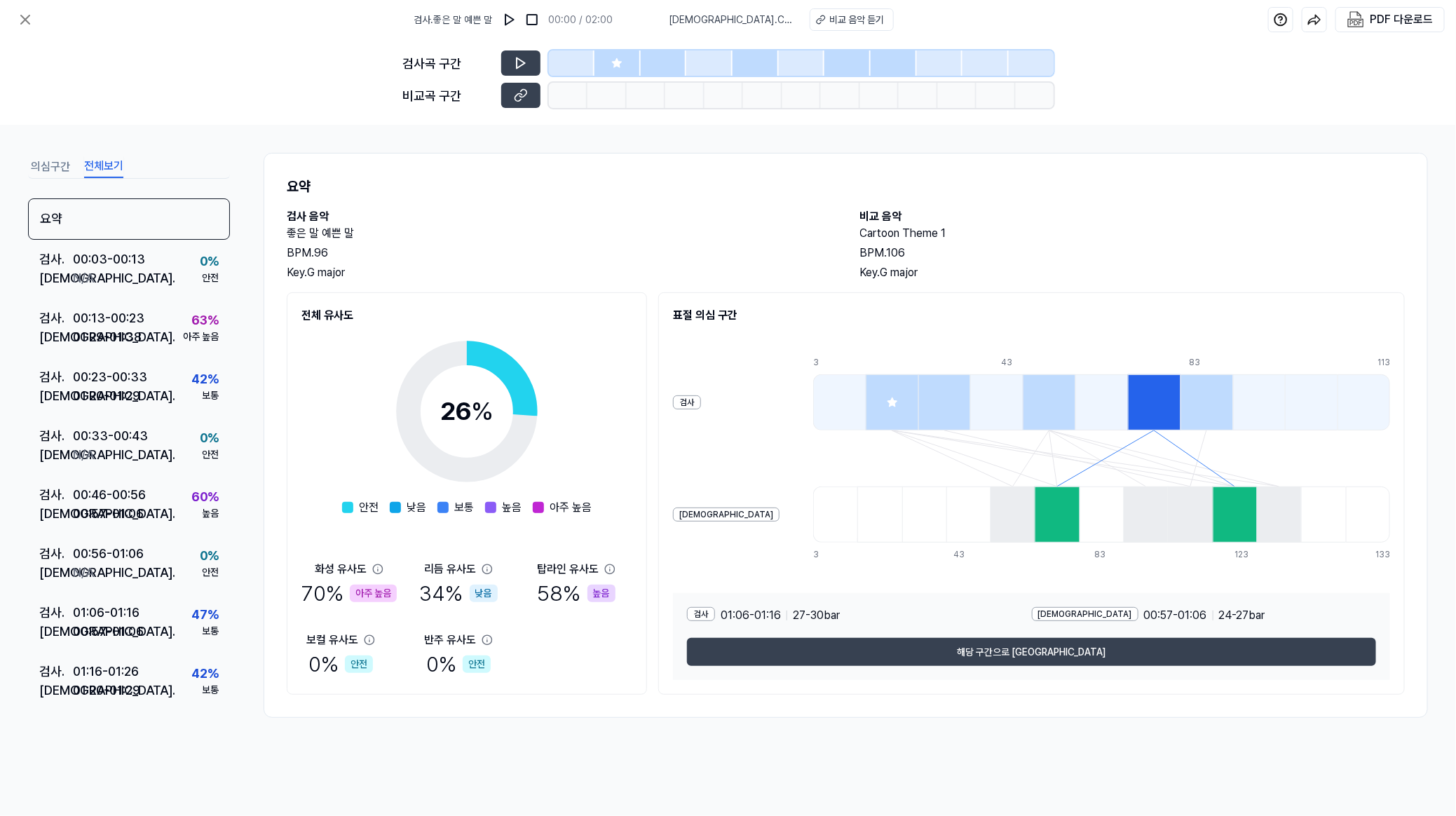
click at [970, 397] on div at bounding box center [1049, 402] width 53 height 56
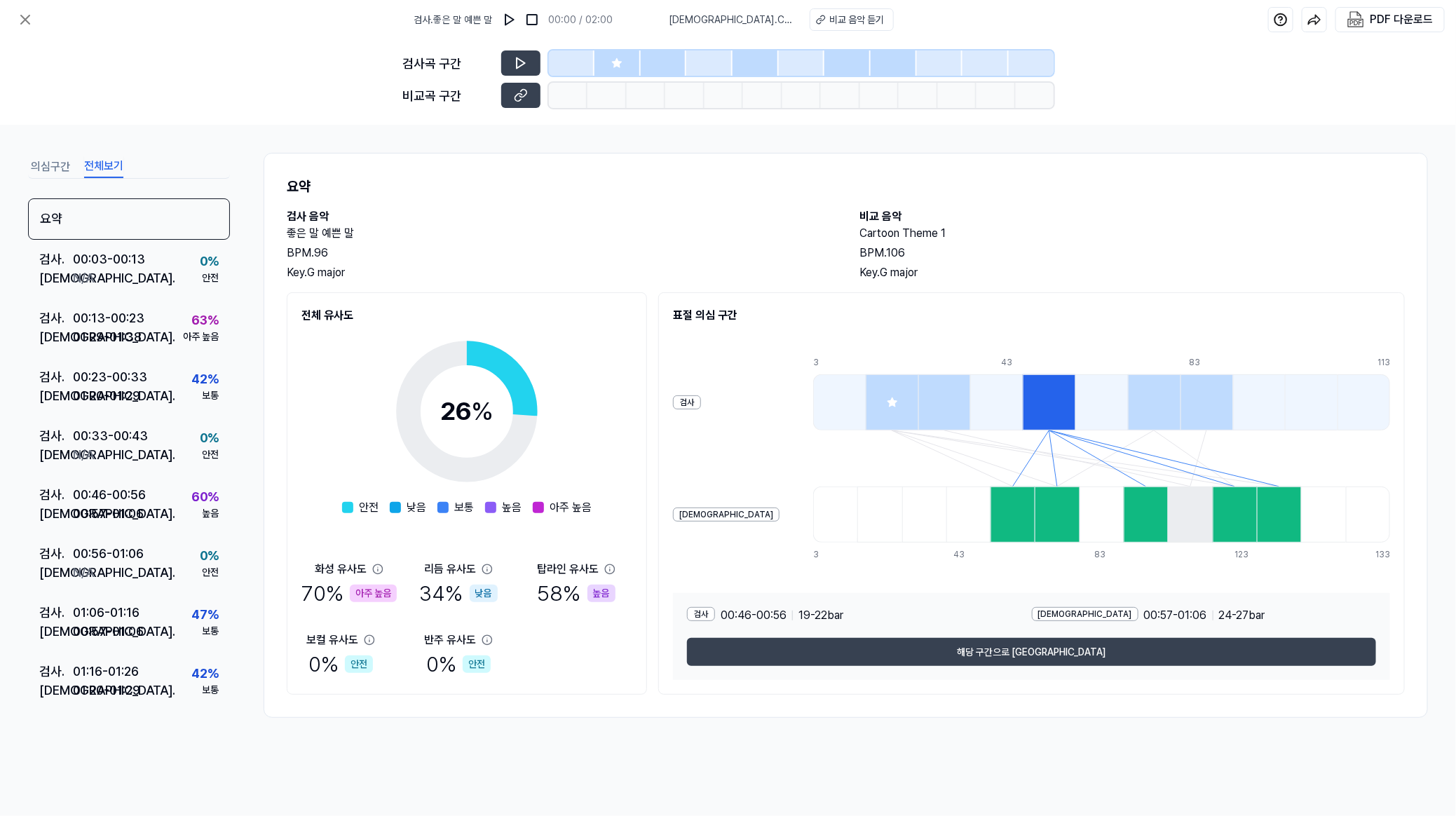
click at [919, 386] on div at bounding box center [945, 402] width 53 height 56
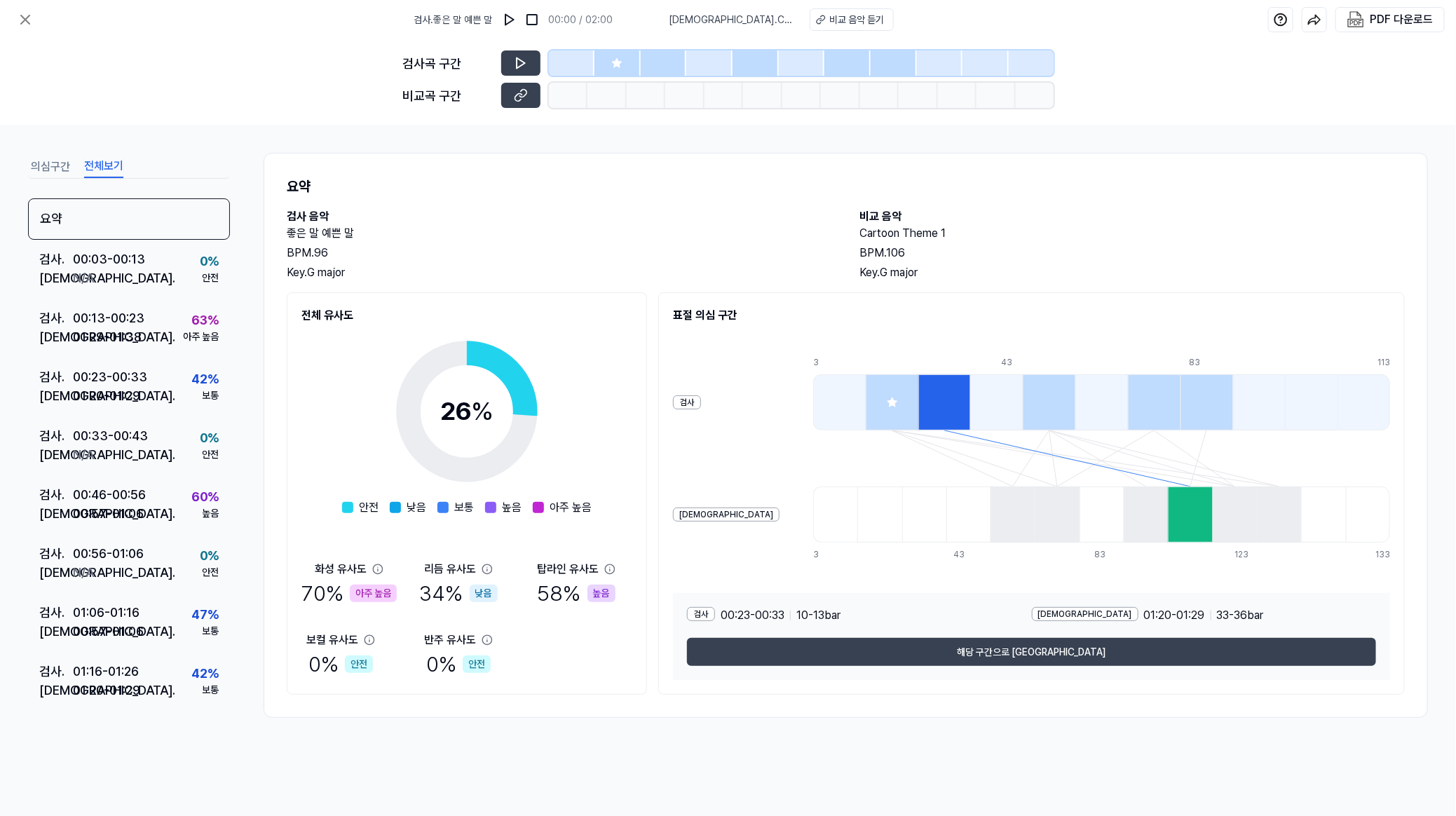
click at [866, 389] on div at bounding box center [892, 402] width 53 height 56
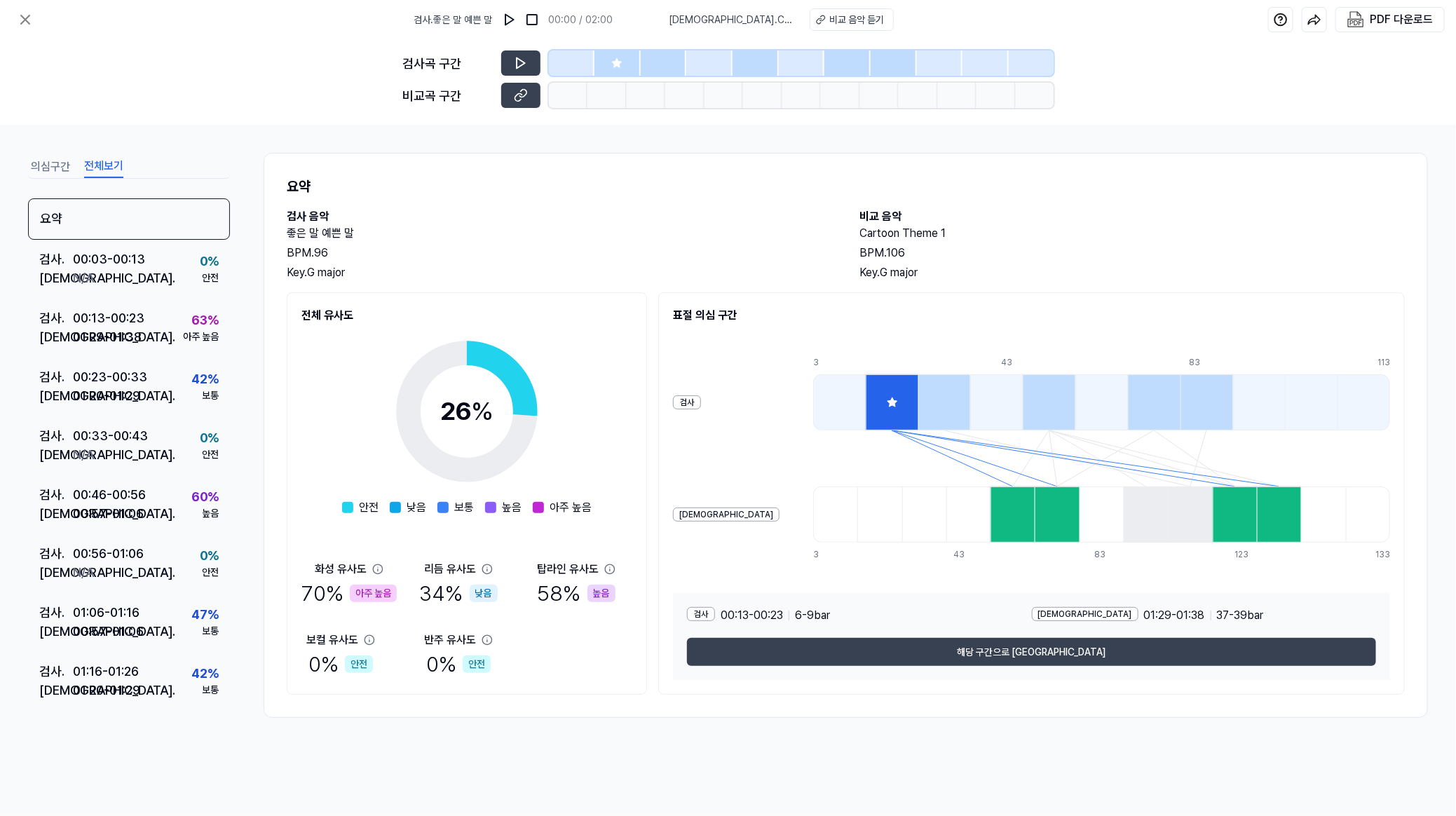
click at [720, 543] on div "의심구간 전체보기 요약 검사 . 00:03 - 00:13 비교 . N/A 0 % 안전 검사 . 00:13 - 00:23 비교 . 01:29 -…" at bounding box center [728, 469] width 1456 height 691
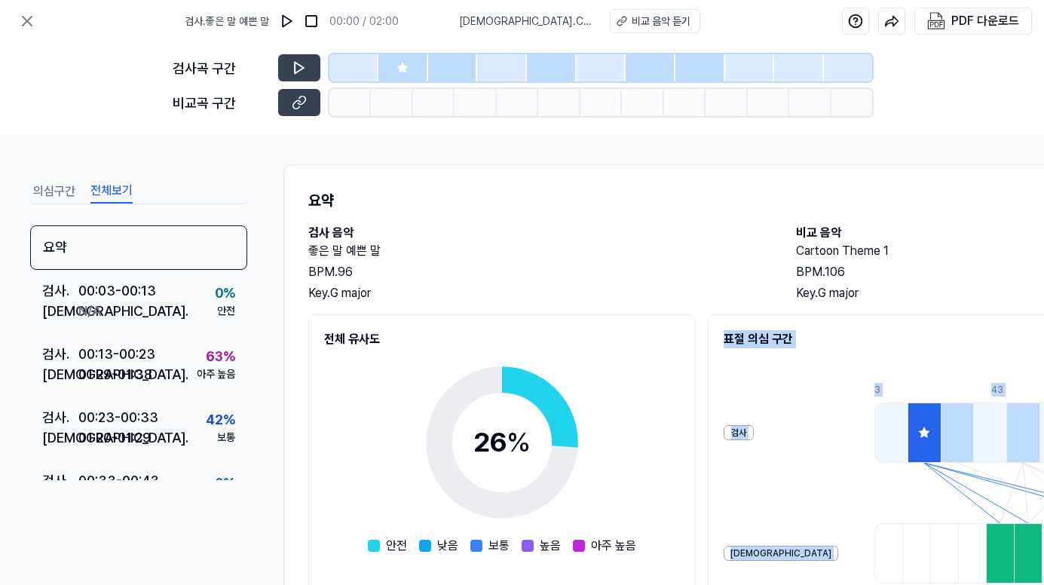
scroll to position [223, 0]
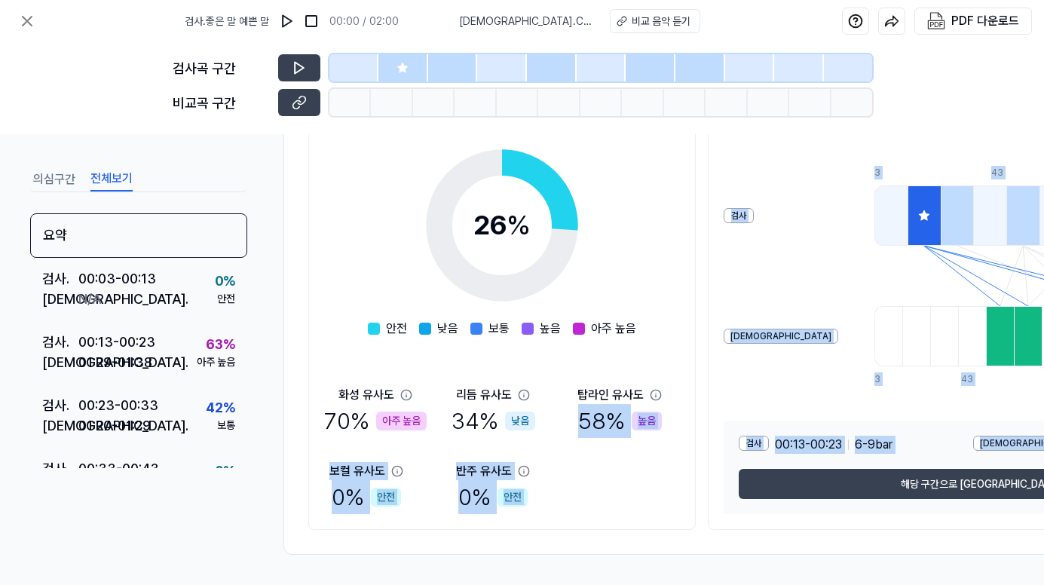
drag, startPoint x: 685, startPoint y: 578, endPoint x: 743, endPoint y: 584, distance: 59.1
click at [743, 584] on div "의심구간 전체보기 요약 검사 . 00:03 - 00:13 비교 . N/A 0 % 안전 검사 . 00:13 - 00:23 비교 . 01:29 -…" at bounding box center [522, 359] width 1044 height 451
click at [614, 477] on div "화성 유사도 70 % 아주 높음 리듬 유사도 34 % 낮음 탑라인 유사도 58 % 높음 보컬 유사도 0 % 안전 반주 유사도 0 % 안전" at bounding box center [502, 450] width 356 height 128
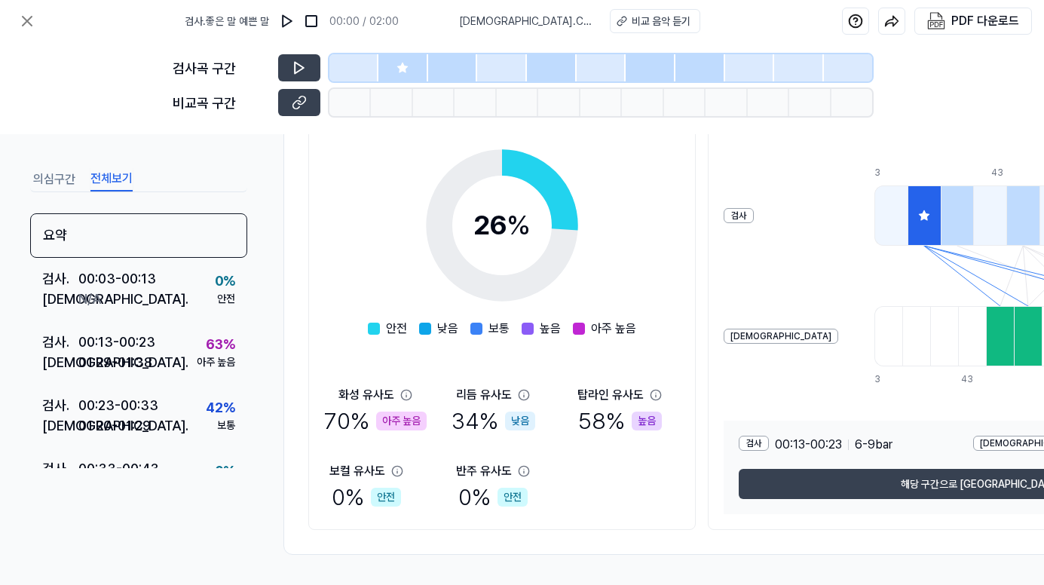
click at [663, 249] on div "26 % 안전 낮음 보통 높음 아주 높음 화성 유사도 70 % 아주 높음 리듬 유사도 34 % 낮음 탑라인 유사도 58 % 높음 보컬 유사도 …" at bounding box center [502, 322] width 356 height 383
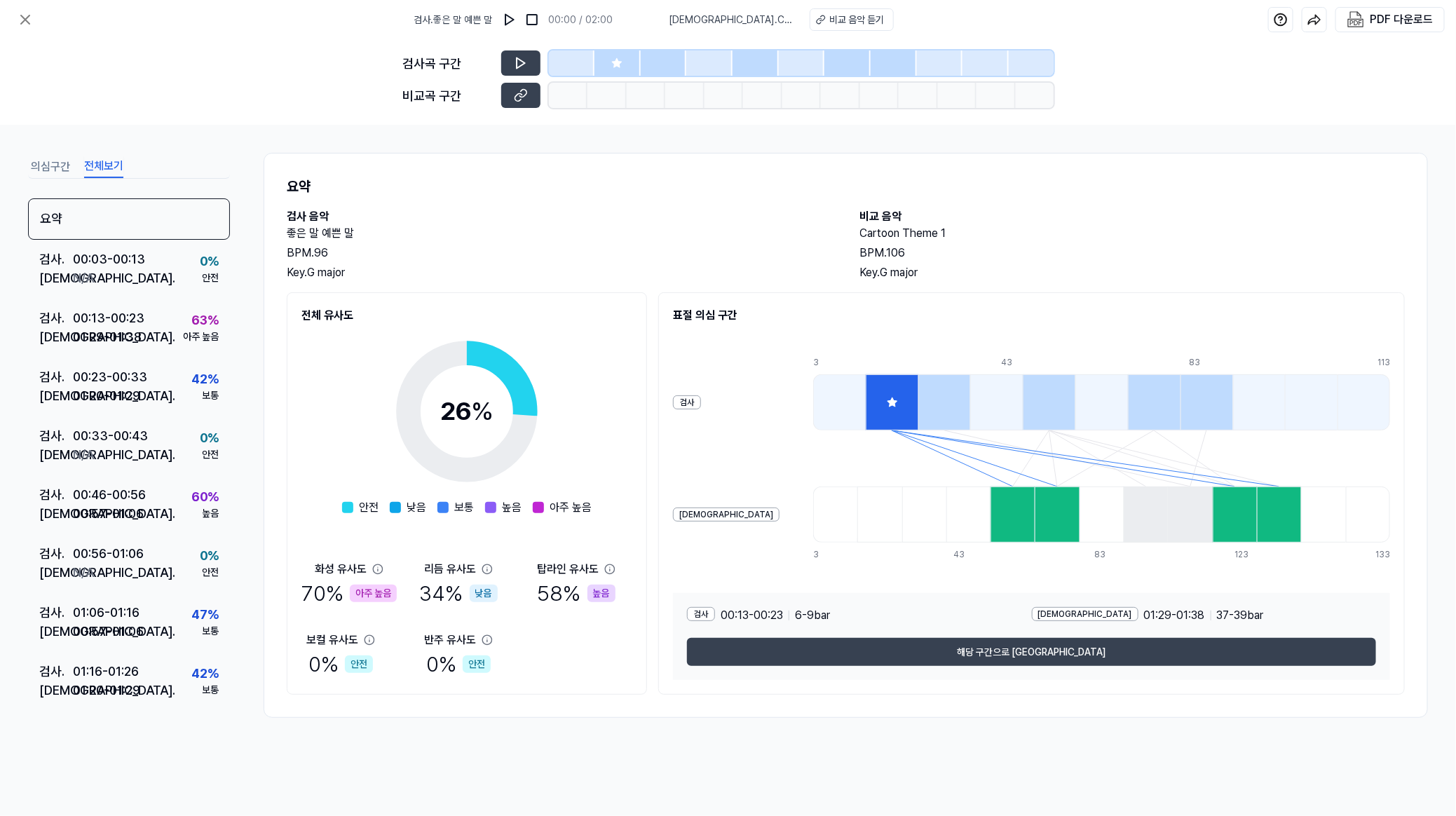
scroll to position [0, 0]
click at [970, 244] on div "BPM. 106" at bounding box center [1132, 253] width 546 height 17
